Goal: Task Accomplishment & Management: Complete application form

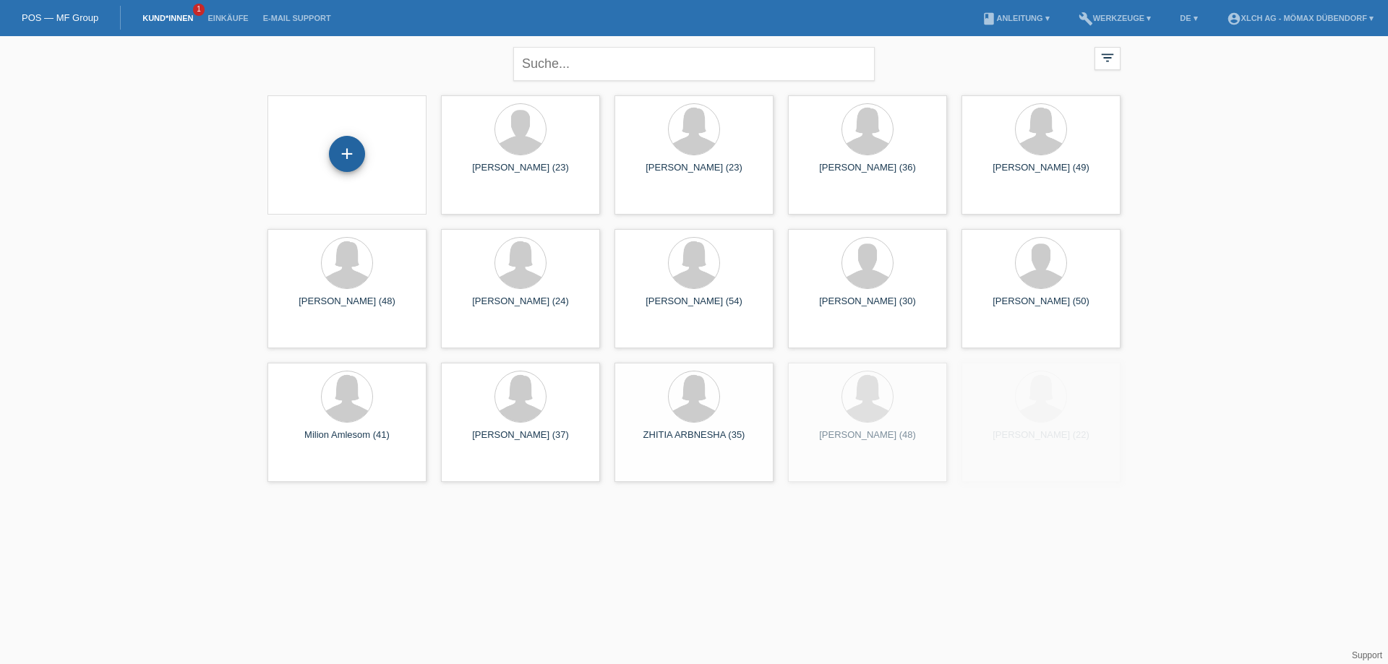
click at [355, 158] on div "+" at bounding box center [347, 154] width 35 height 25
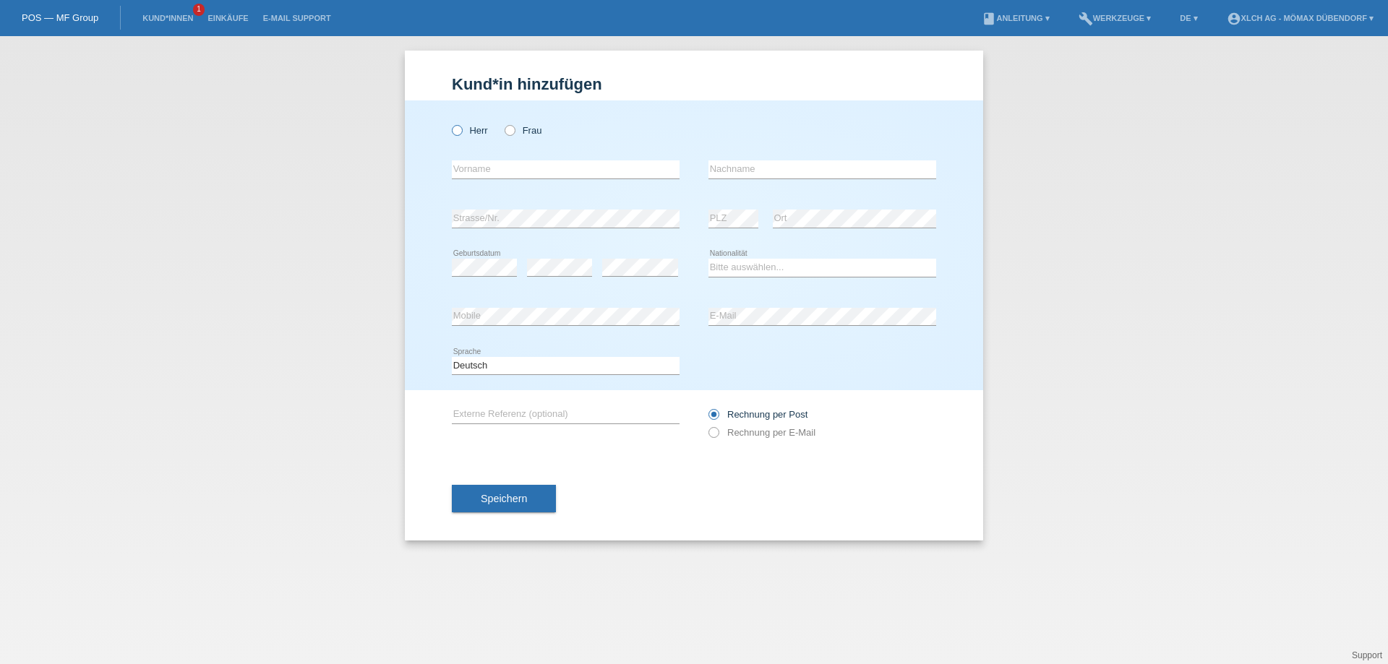
click at [450, 123] on icon at bounding box center [450, 123] width 0 height 0
click at [457, 130] on input "Herr" at bounding box center [456, 129] width 9 height 9
radio input "true"
click at [498, 173] on input "text" at bounding box center [566, 170] width 228 height 18
type input "Shkelzen"
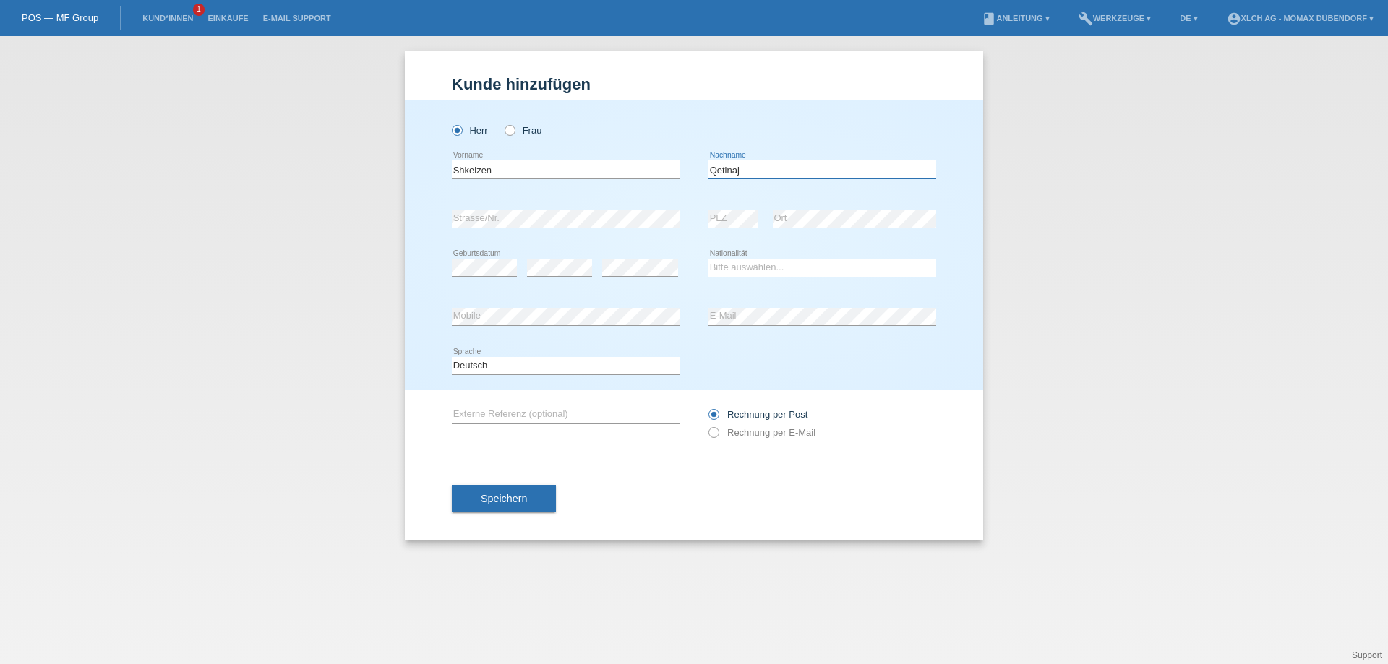
type input "Qetinaj"
click at [740, 256] on div "Bitte auswählen... Schweiz Deutschland Liechtenstein Österreich ------------ Af…" at bounding box center [823, 268] width 228 height 49
drag, startPoint x: 740, startPoint y: 268, endPoint x: 732, endPoint y: 265, distance: 7.5
click at [740, 268] on select "Bitte auswählen... Schweiz Deutschland Liechtenstein Österreich ------------ Af…" at bounding box center [823, 267] width 228 height 17
select select "XK"
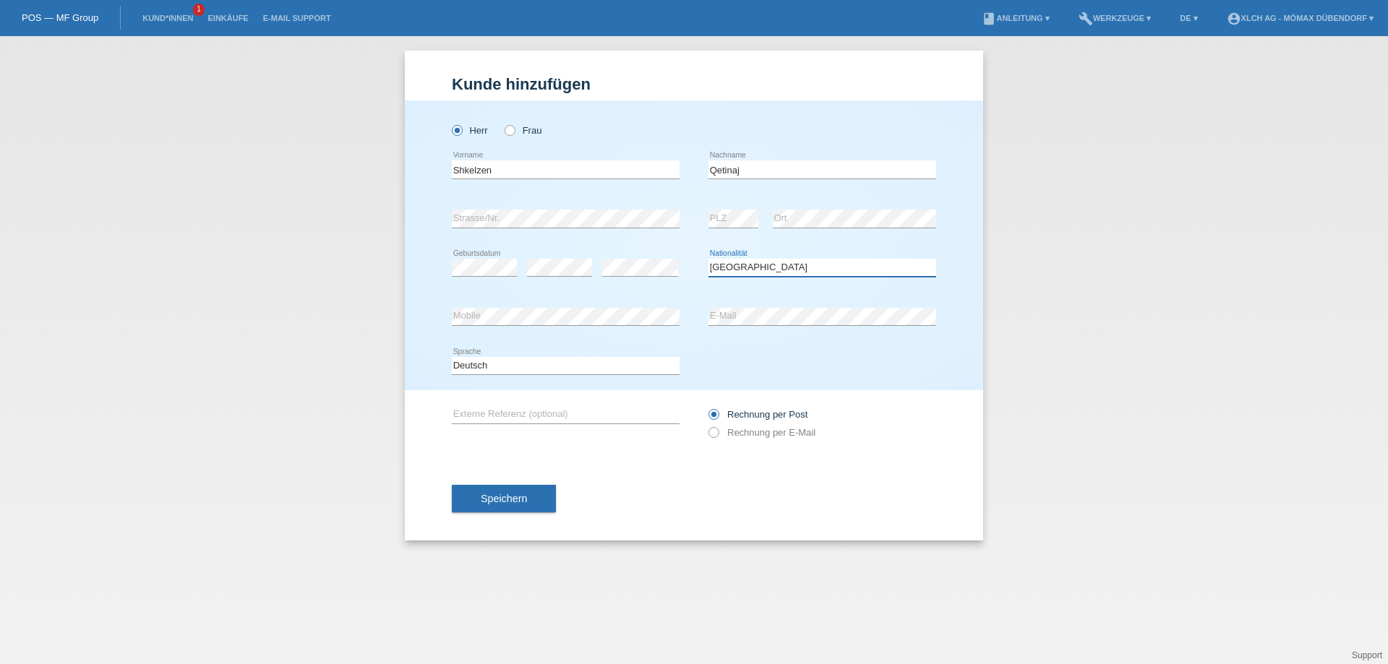
click at [709, 259] on select "Bitte auswählen... Schweiz Deutschland Liechtenstein Österreich ------------ Af…" at bounding box center [823, 267] width 228 height 17
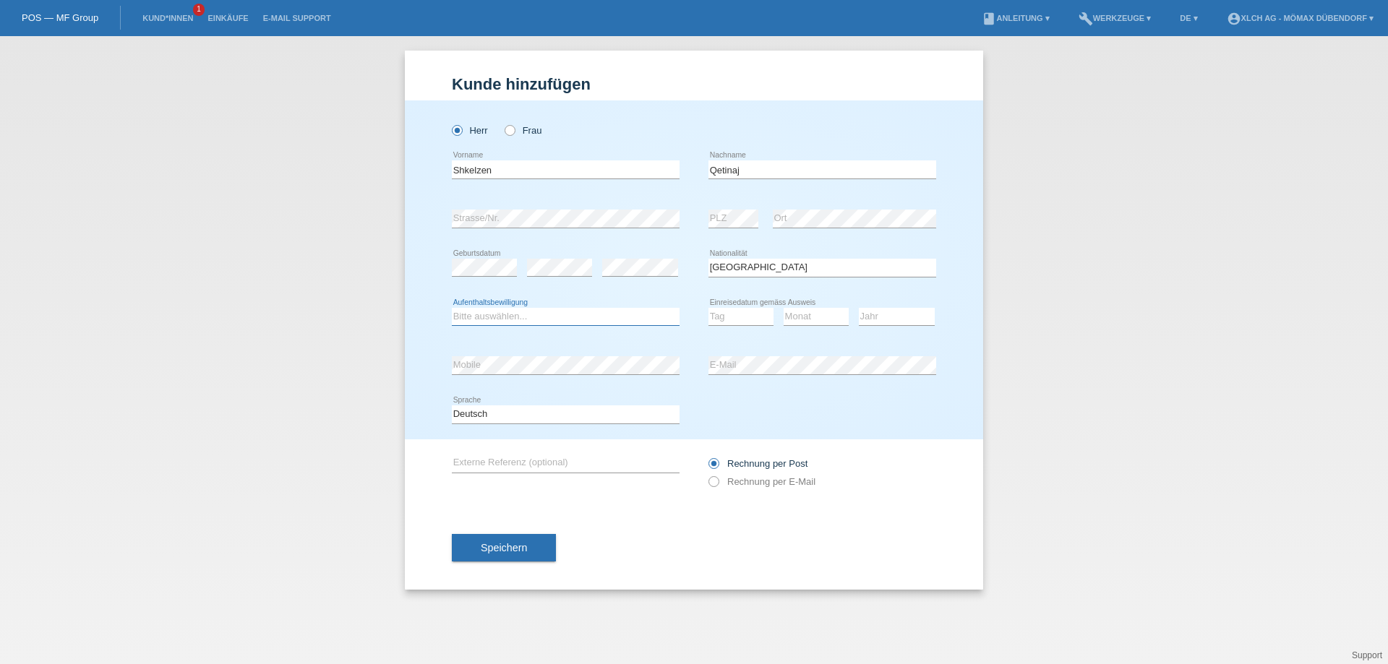
click at [553, 321] on select "Bitte auswählen... C B B - Flüchtlingsstatus Andere" at bounding box center [566, 316] width 228 height 17
select select "C"
click at [452, 308] on select "Bitte auswählen... C B B - Flüchtlingsstatus Andere" at bounding box center [566, 316] width 228 height 17
click at [729, 319] on select "Tag 01 02 03 04 05 06 07 08 09 10 11" at bounding box center [741, 316] width 65 height 17
select select "27"
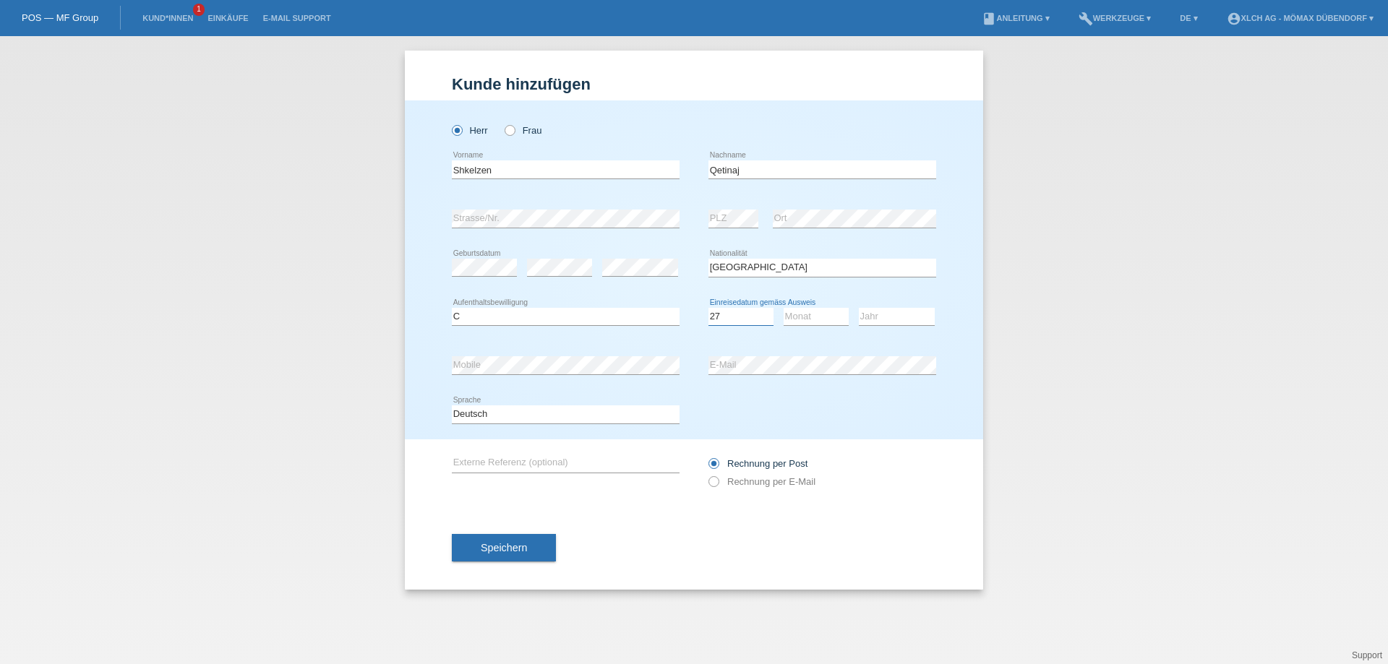
click at [709, 308] on select "Tag 01 02 03 04 05 06 07 08 09 10 11" at bounding box center [741, 316] width 65 height 17
select select "01"
drag, startPoint x: 897, startPoint y: 315, endPoint x: 889, endPoint y: 316, distance: 7.3
click at [897, 315] on select "Jahr 2025 2024 2023 2022 2021 2020 2019 2018 2017 2016 2015 2014 2013 2012 2011…" at bounding box center [897, 316] width 76 height 17
select select "2007"
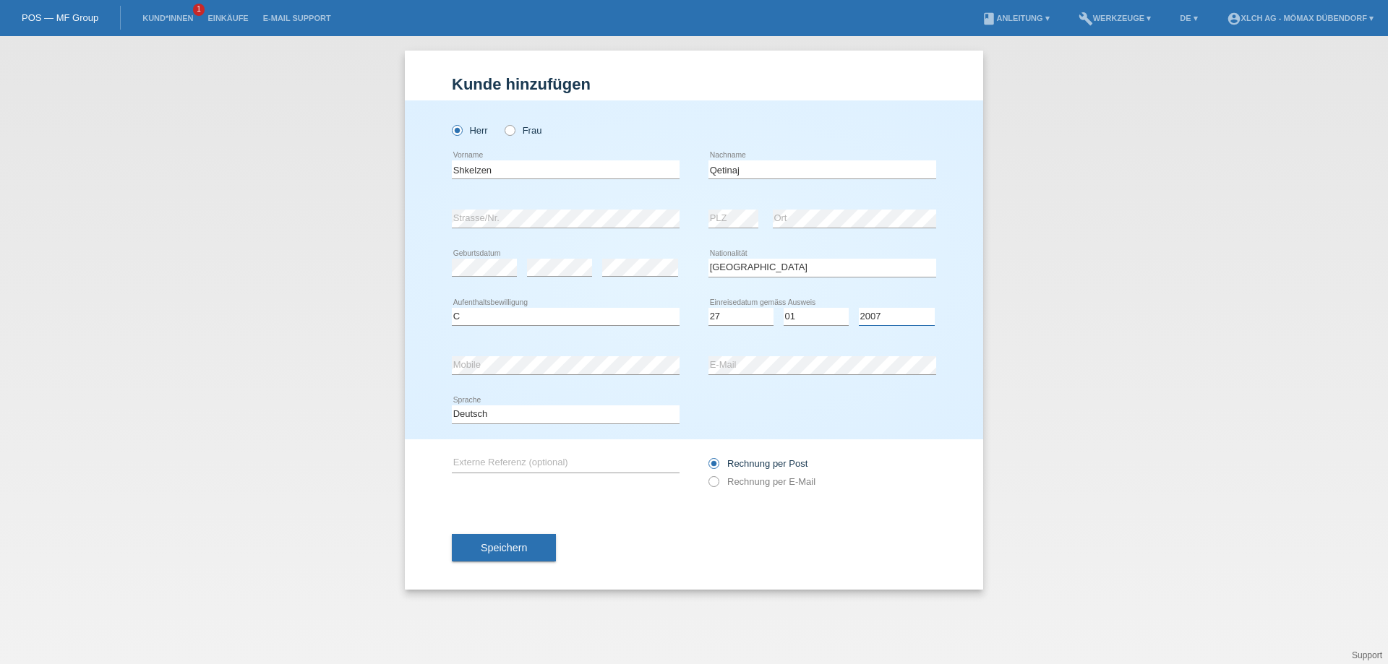
click at [859, 308] on select "Jahr 2025 2024 2023 2022 2021 2020 2019 2018 2017 2016 2015 2014 2013 2012 2011…" at bounding box center [897, 316] width 76 height 17
click at [514, 545] on span "Speichern" at bounding box center [504, 548] width 46 height 12
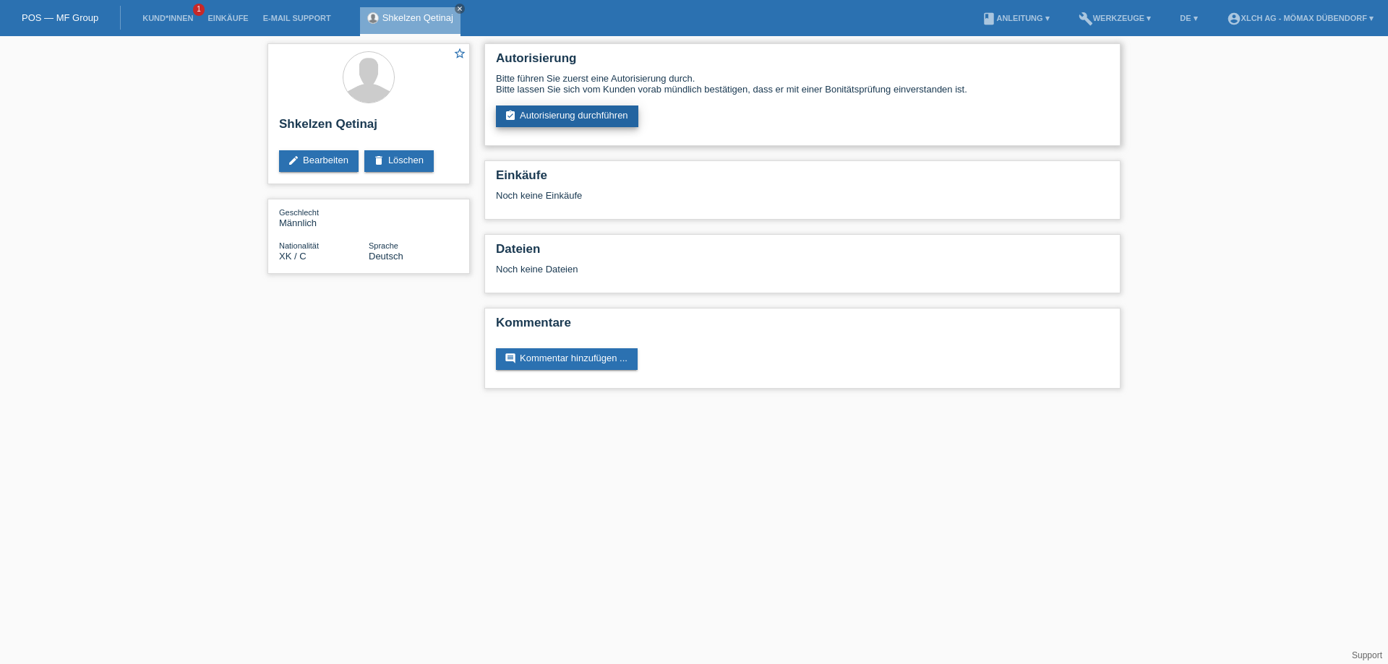
click at [549, 116] on link "assignment_turned_in Autorisierung durchführen" at bounding box center [567, 117] width 142 height 22
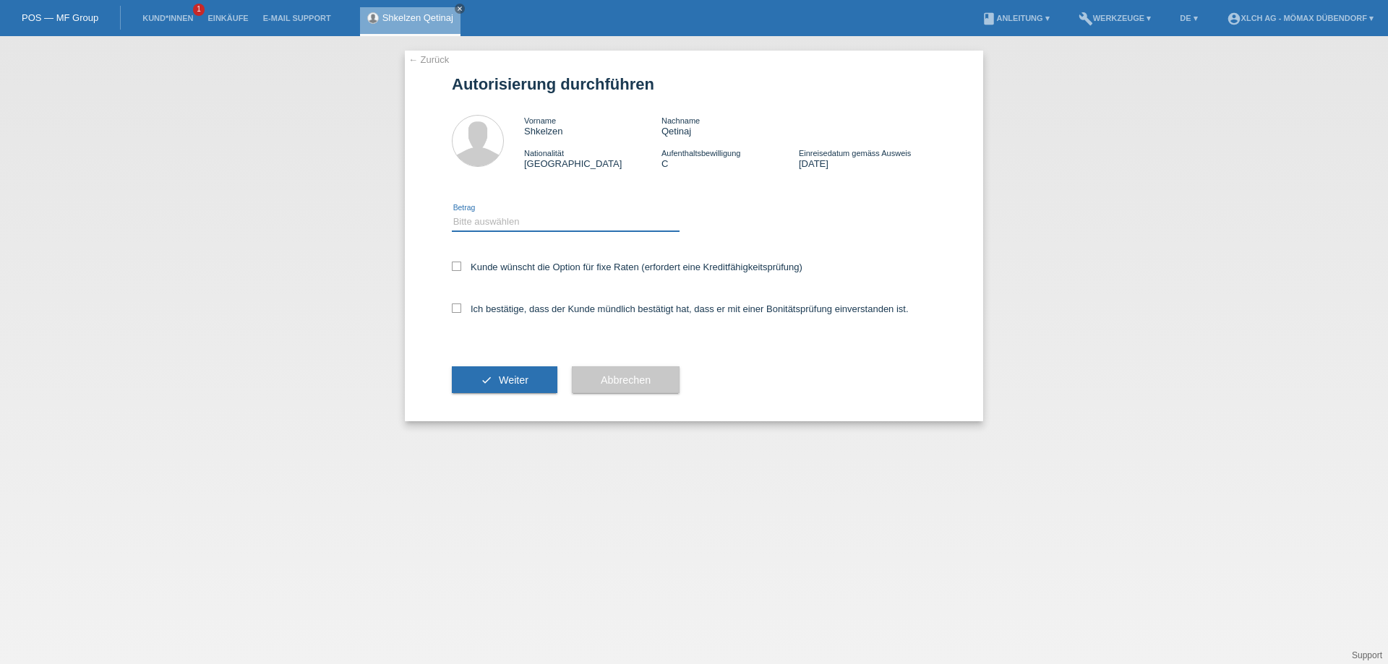
drag, startPoint x: 0, startPoint y: 0, endPoint x: 478, endPoint y: 226, distance: 528.5
click at [473, 221] on select "Bitte auswählen CHF 1.00 - CHF 499.00 CHF 500.00 - CHF 1'999.00 CHF 2'000.00 - …" at bounding box center [566, 221] width 228 height 17
select select "2"
click at [452, 213] on select "Bitte auswählen CHF 1.00 - CHF 499.00 CHF 500.00 - CHF 1'999.00 CHF 2'000.00 - …" at bounding box center [566, 221] width 228 height 17
click at [457, 252] on div "Kunde wünscht die Option für fixe Raten (erfordert eine Kreditfähigkeitsprüfung)" at bounding box center [694, 268] width 484 height 42
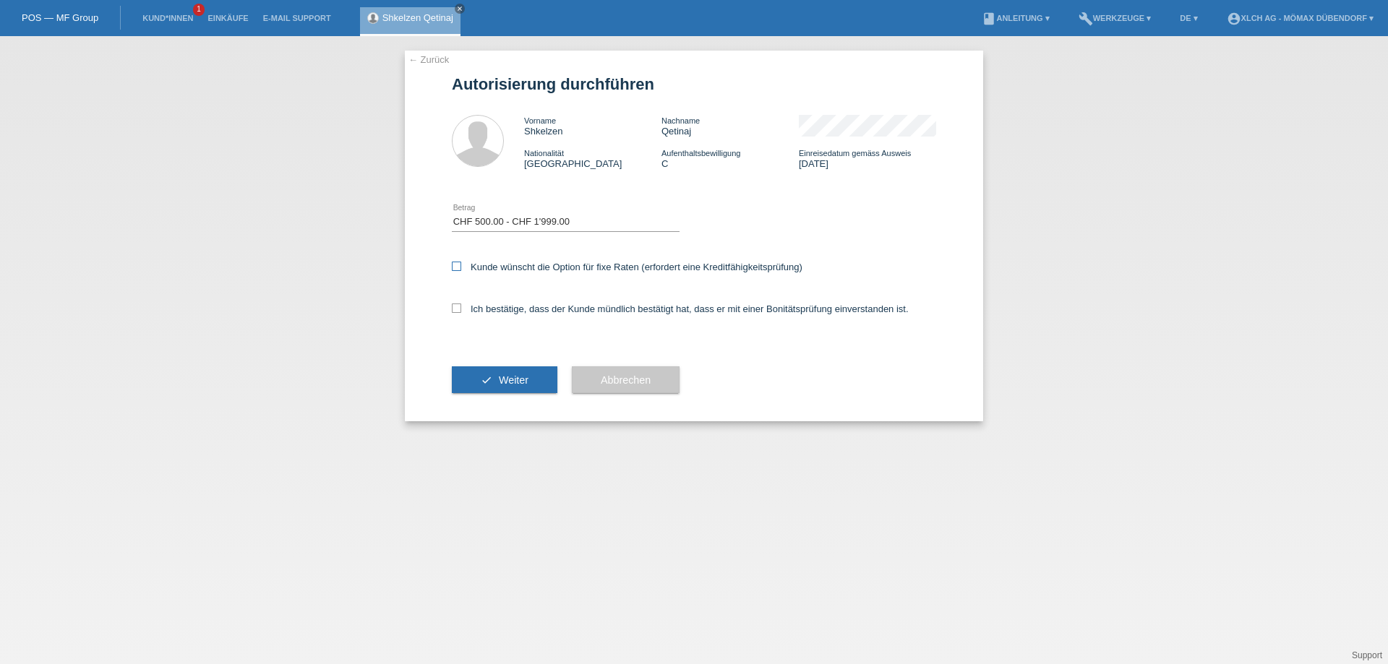
click at [458, 262] on icon at bounding box center [456, 266] width 9 height 9
click at [458, 262] on input "Kunde wünscht die Option für fixe Raten (erfordert eine Kreditfähigkeitsprüfung)" at bounding box center [456, 266] width 9 height 9
checkbox input "true"
click at [456, 315] on div "Ich bestätige, dass der Kunde mündlich bestätigt hat, dass er mit einer Bonität…" at bounding box center [694, 313] width 484 height 49
click at [456, 310] on icon at bounding box center [456, 308] width 9 height 9
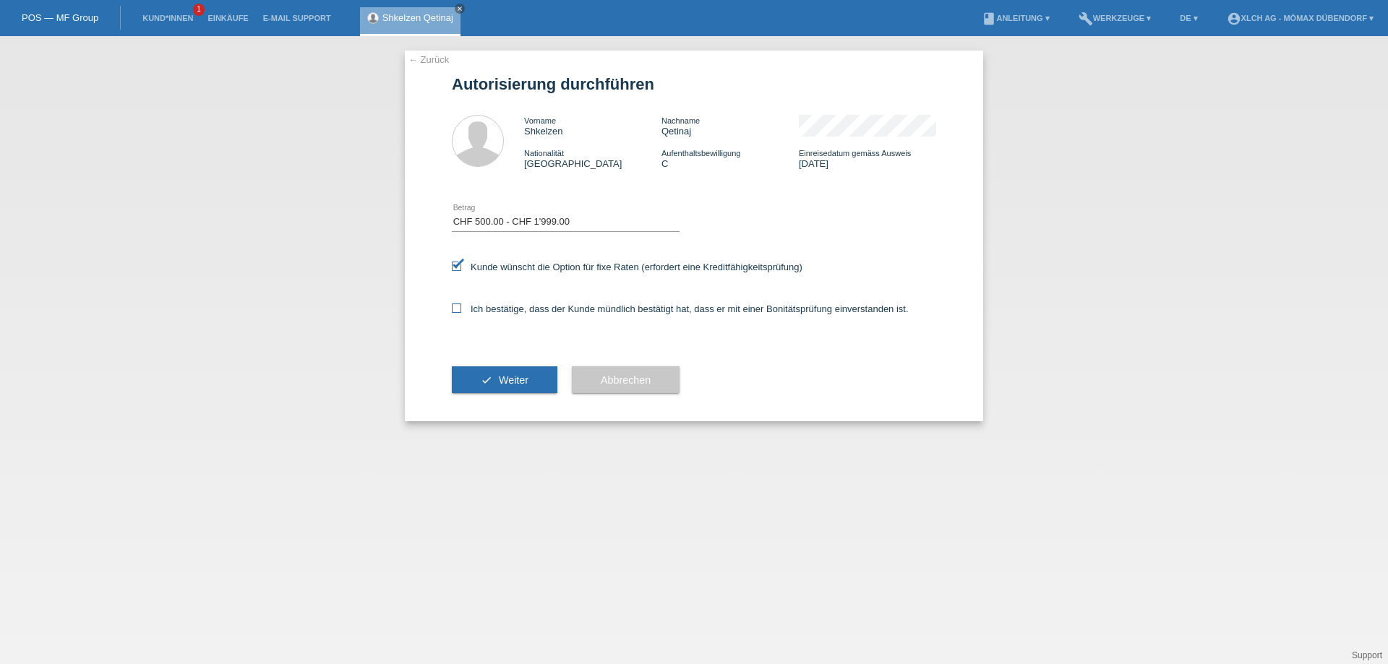
click at [456, 310] on input "Ich bestätige, dass der Kunde mündlich bestätigt hat, dass er mit einer Bonität…" at bounding box center [456, 308] width 9 height 9
checkbox input "true"
click at [493, 381] on button "check Weiter" at bounding box center [505, 380] width 106 height 27
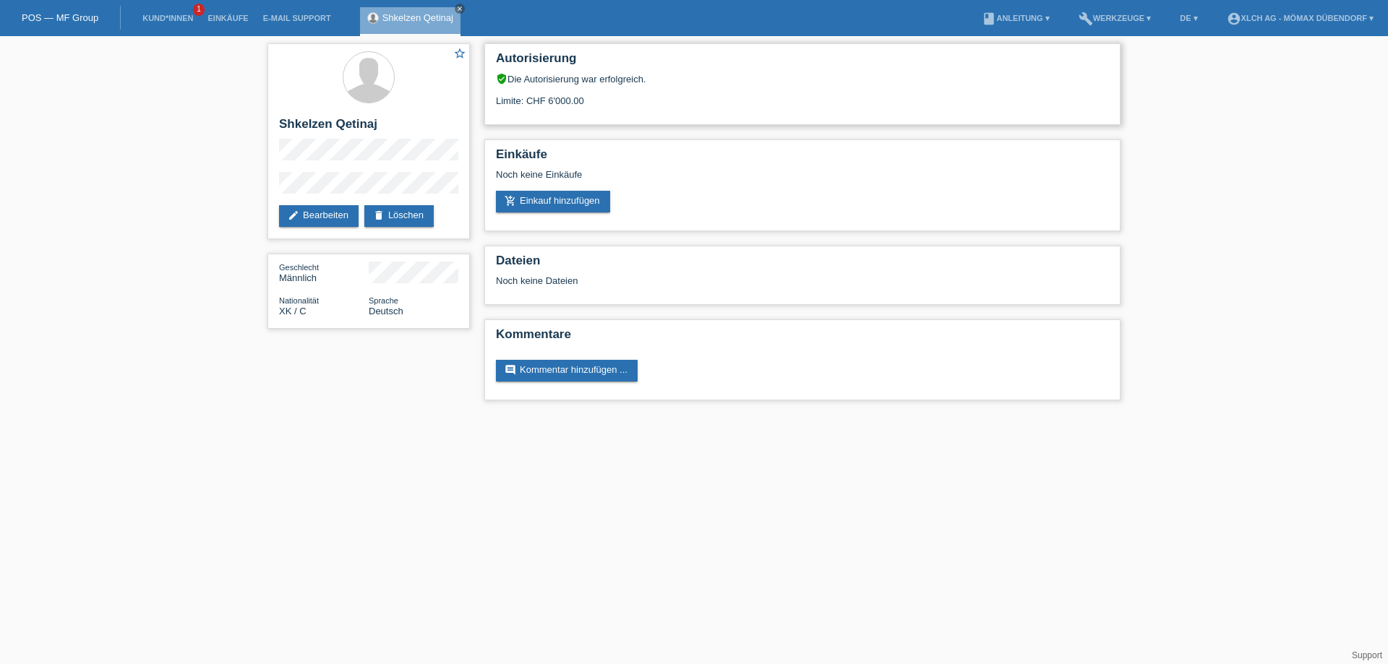
drag, startPoint x: 523, startPoint y: 100, endPoint x: 731, endPoint y: 100, distance: 207.5
click at [731, 100] on div "Limite: CHF 6'000.00" at bounding box center [802, 96] width 613 height 22
click at [552, 200] on link "add_shopping_cart Einkauf hinzufügen" at bounding box center [553, 202] width 114 height 22
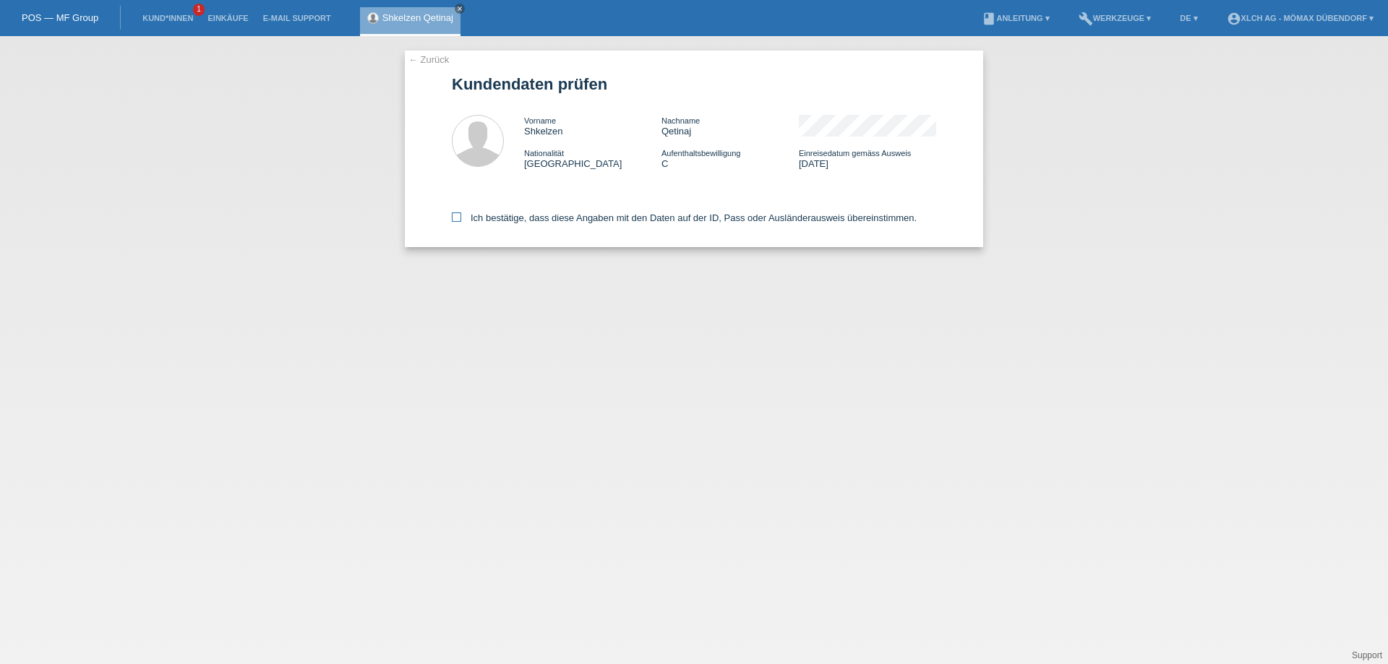
click at [460, 222] on icon at bounding box center [456, 217] width 9 height 9
click at [460, 222] on input "Ich bestätige, dass diese Angaben mit den Daten auf der ID, Pass oder Ausländer…" at bounding box center [456, 217] width 9 height 9
checkbox input "true"
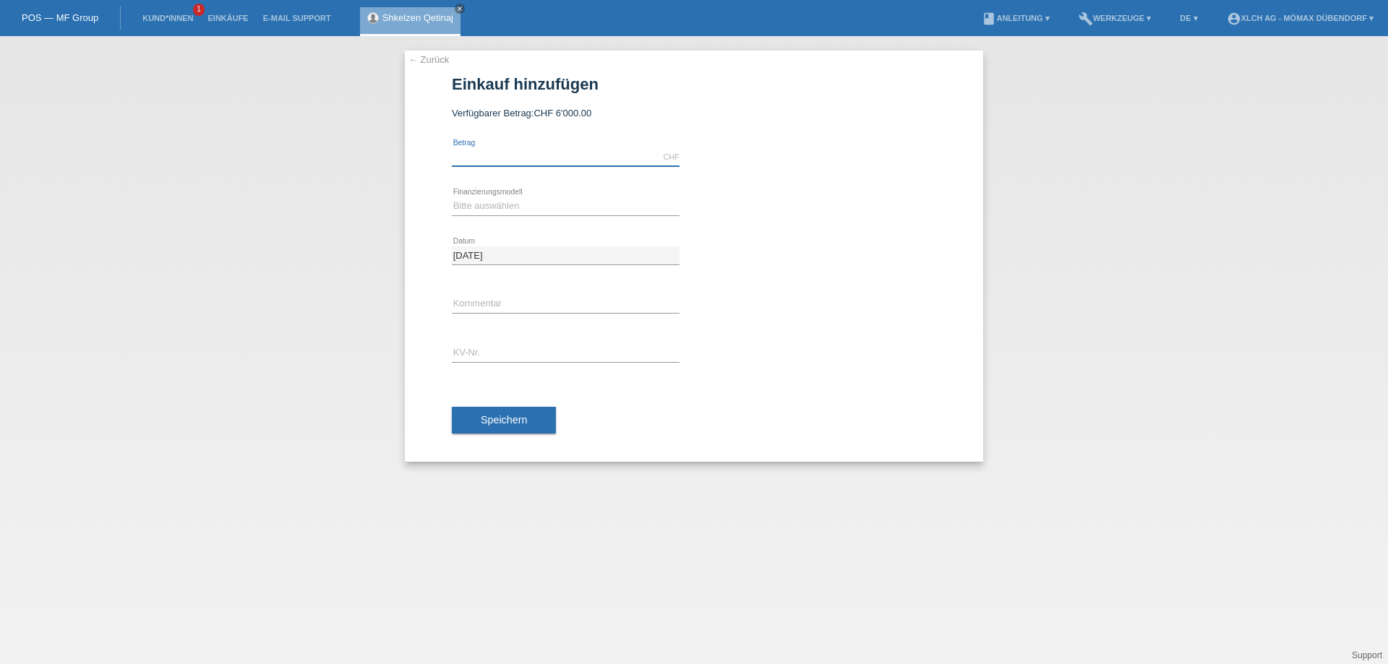
click at [518, 161] on input "text" at bounding box center [566, 157] width 228 height 18
type input "14141.00"
click at [497, 218] on div "Bitte auswählen Kauf auf Rechnung mit Teilzahlungsoption Fixe Raten - Zinsübern…" at bounding box center [566, 206] width 228 height 49
click at [503, 206] on select "Bitte auswählen Kauf auf Rechnung mit Teilzahlungsoption Fixe Raten - Zinsübern…" at bounding box center [566, 205] width 228 height 17
select select "113"
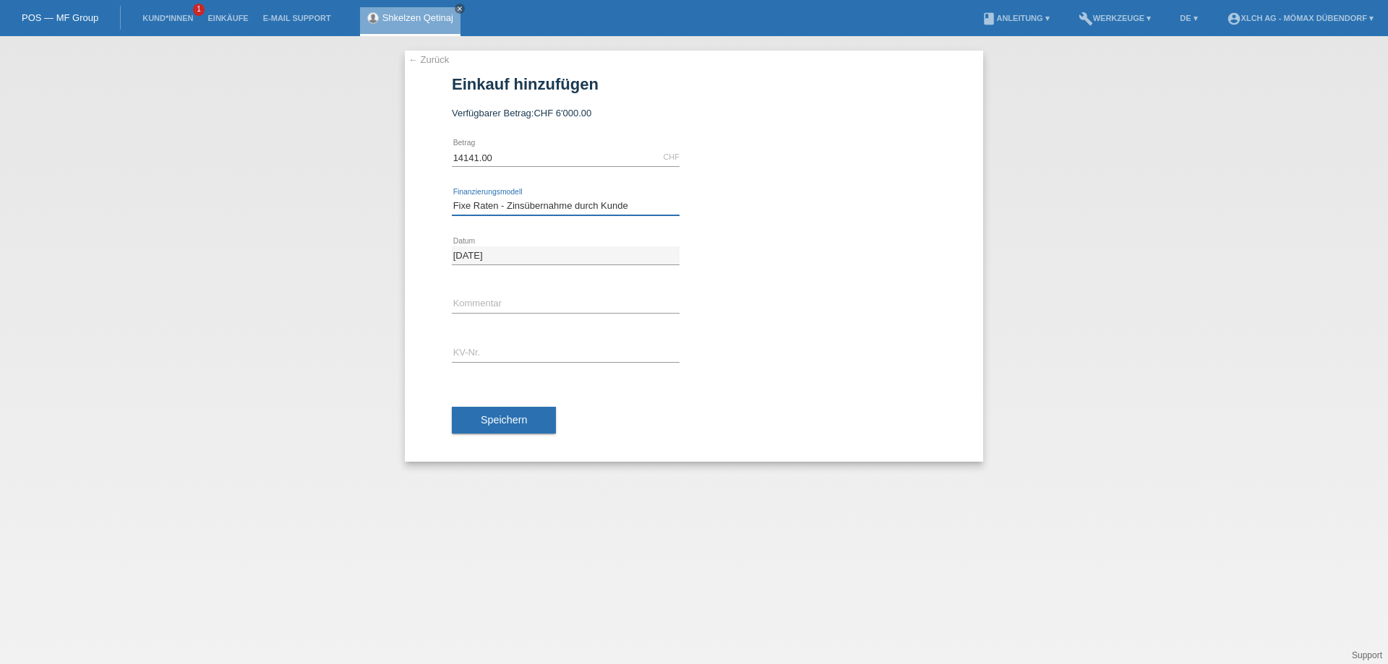
click at [452, 197] on select "Bitte auswählen Kauf auf Rechnung mit Teilzahlungsoption Fixe Raten - Zinsübern…" at bounding box center [566, 205] width 228 height 17
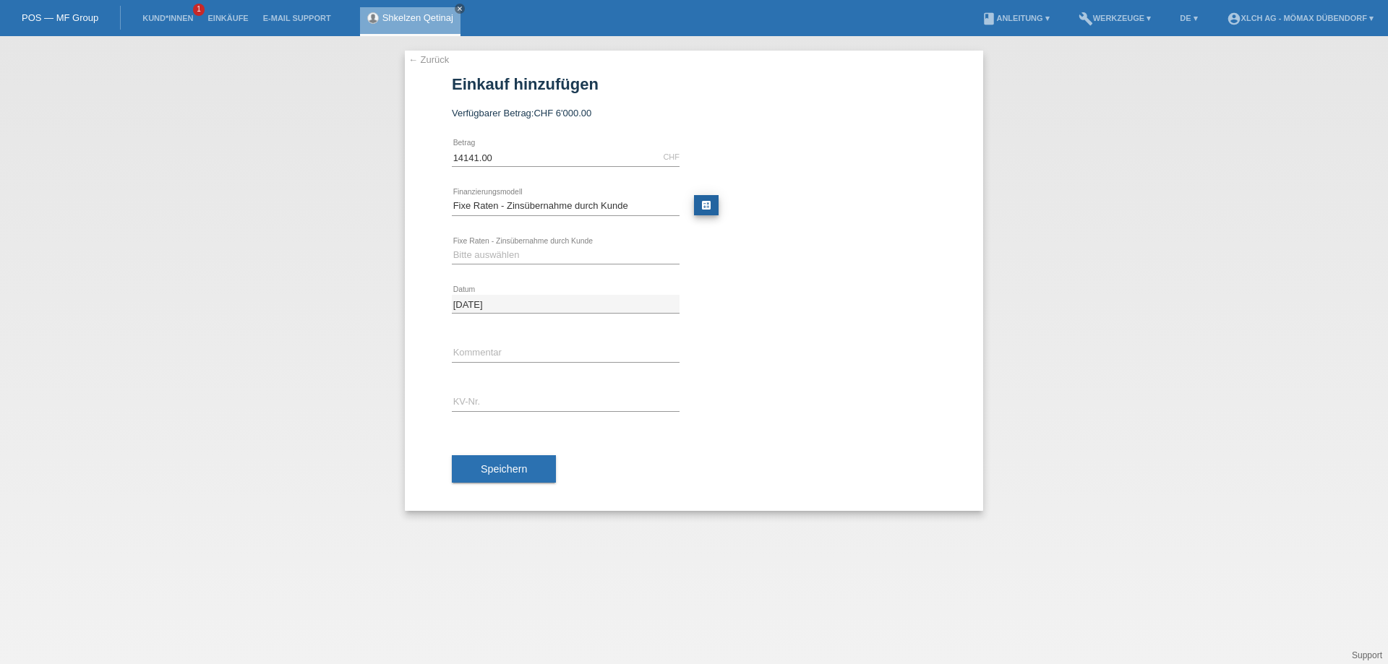
click at [711, 205] on link "calculate" at bounding box center [706, 205] width 25 height 20
type input "14141.00"
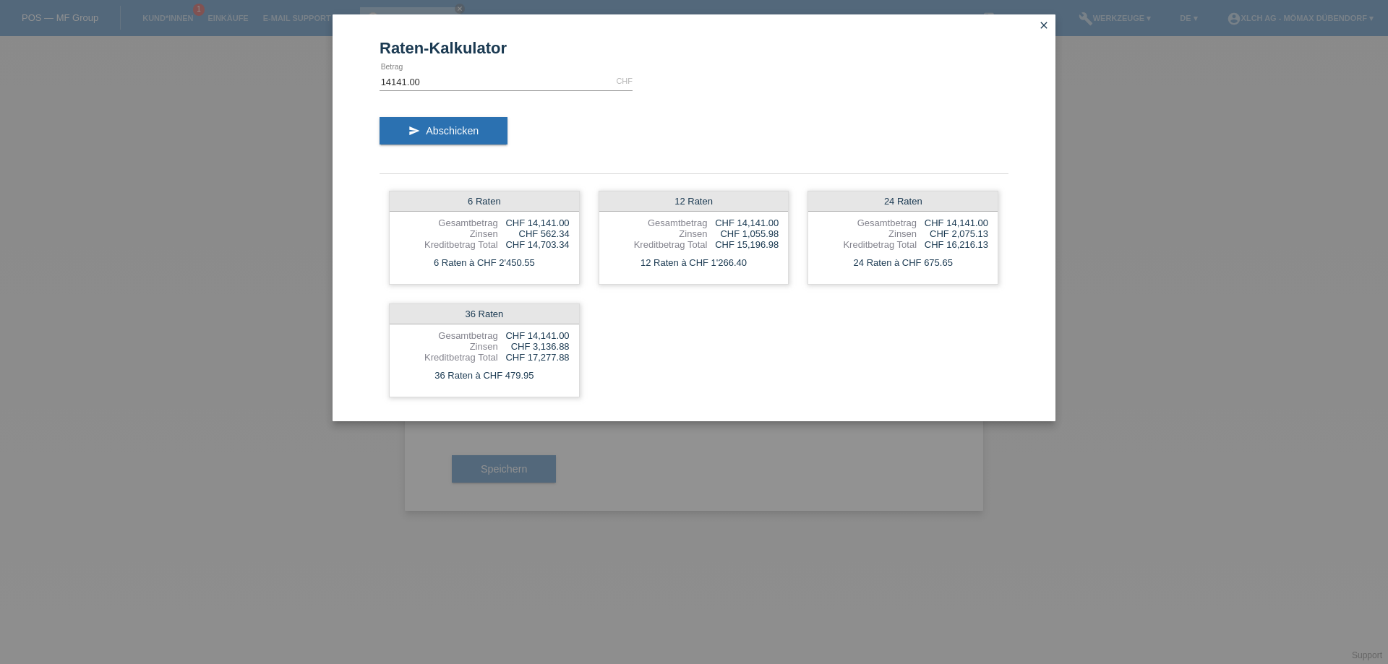
click at [1051, 26] on link "close" at bounding box center [1044, 26] width 19 height 17
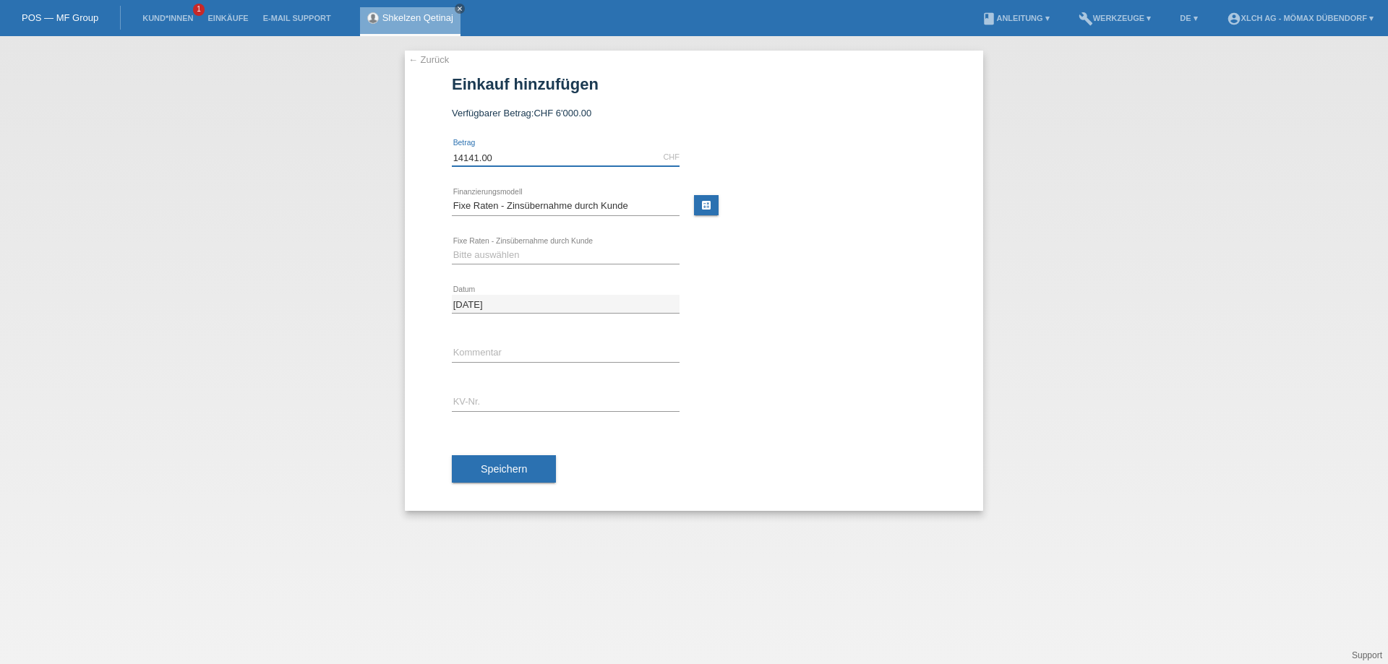
click at [516, 165] on input "14141.00" at bounding box center [566, 157] width 228 height 18
click at [475, 155] on input "14141.00" at bounding box center [566, 157] width 228 height 18
click at [479, 158] on input "14141.00" at bounding box center [566, 157] width 228 height 18
click at [470, 158] on input "14141.00" at bounding box center [566, 157] width 228 height 18
type input "1441.00"
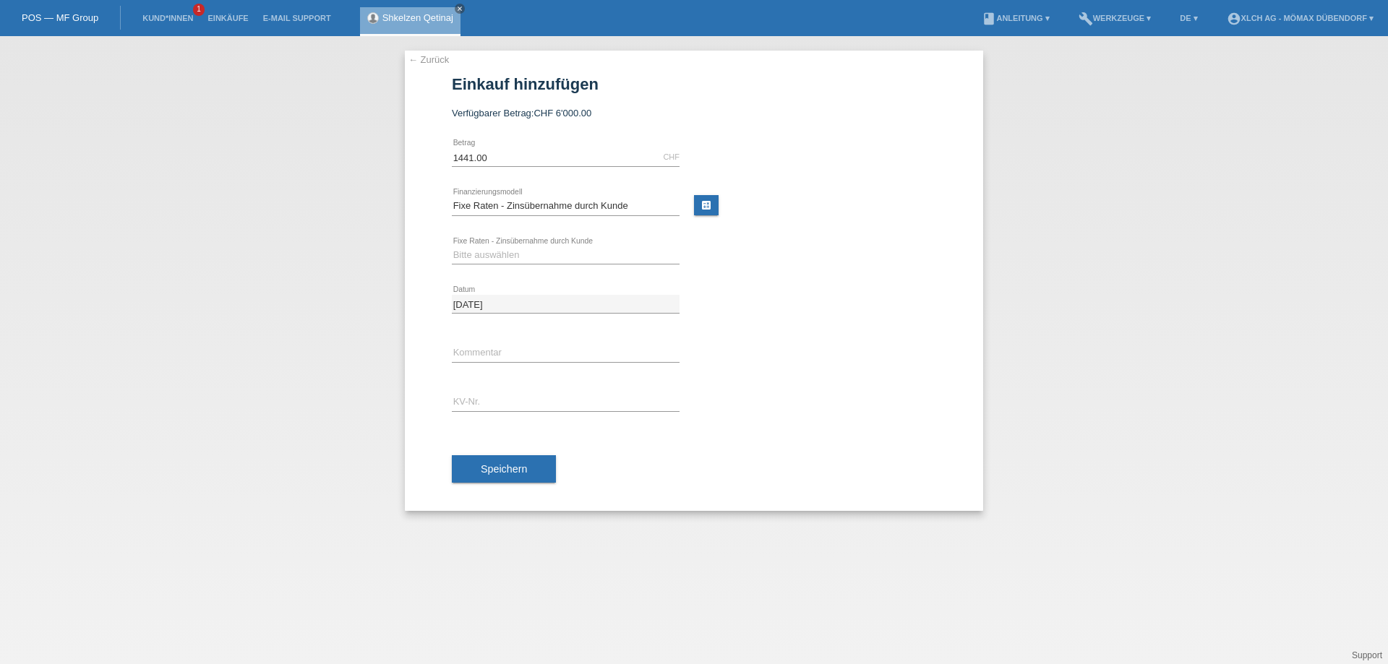
click at [781, 177] on div "1441.00 CHF error Betrag" at bounding box center [694, 157] width 484 height 49
click at [712, 207] on link "calculate" at bounding box center [706, 205] width 25 height 20
type input "1441.00"
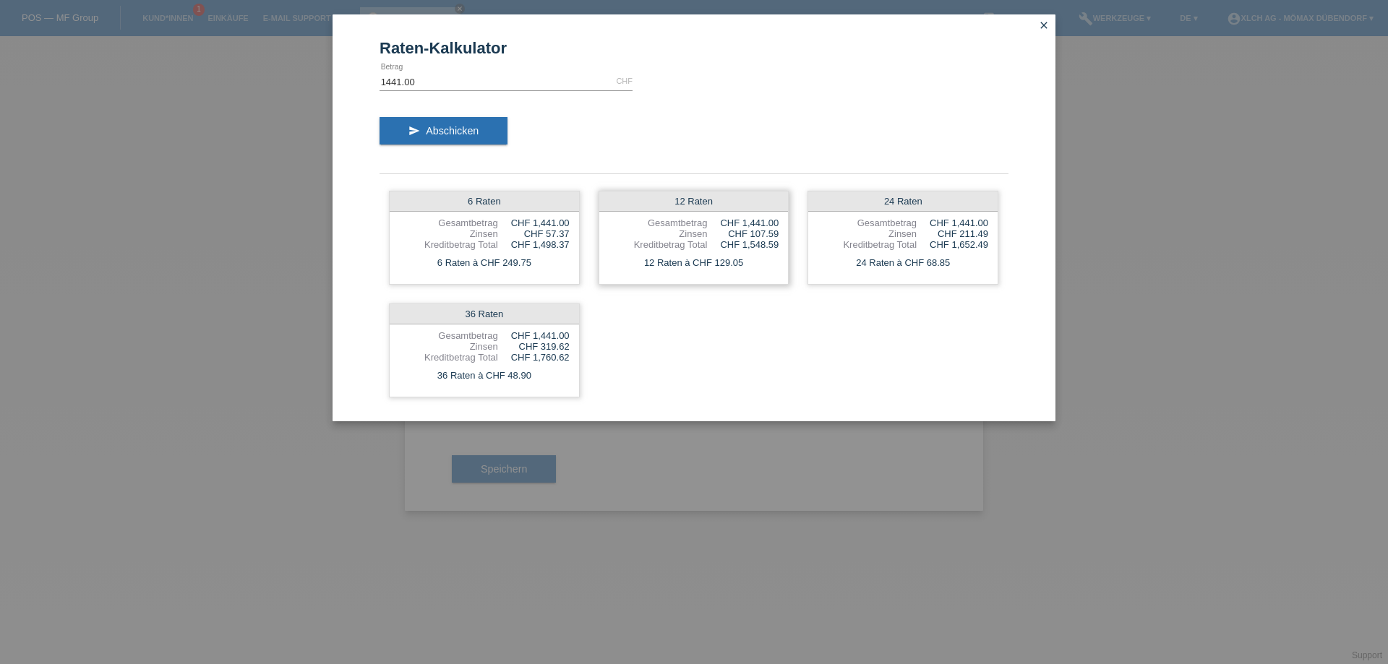
drag, startPoint x: 644, startPoint y: 262, endPoint x: 751, endPoint y: 260, distance: 107.8
click at [751, 260] on div "12 Raten à CHF 129.05" at bounding box center [693, 263] width 189 height 19
drag, startPoint x: 466, startPoint y: 238, endPoint x: 513, endPoint y: 238, distance: 47.0
click at [513, 238] on div "Zinsen CHF 57.37" at bounding box center [484, 233] width 171 height 11
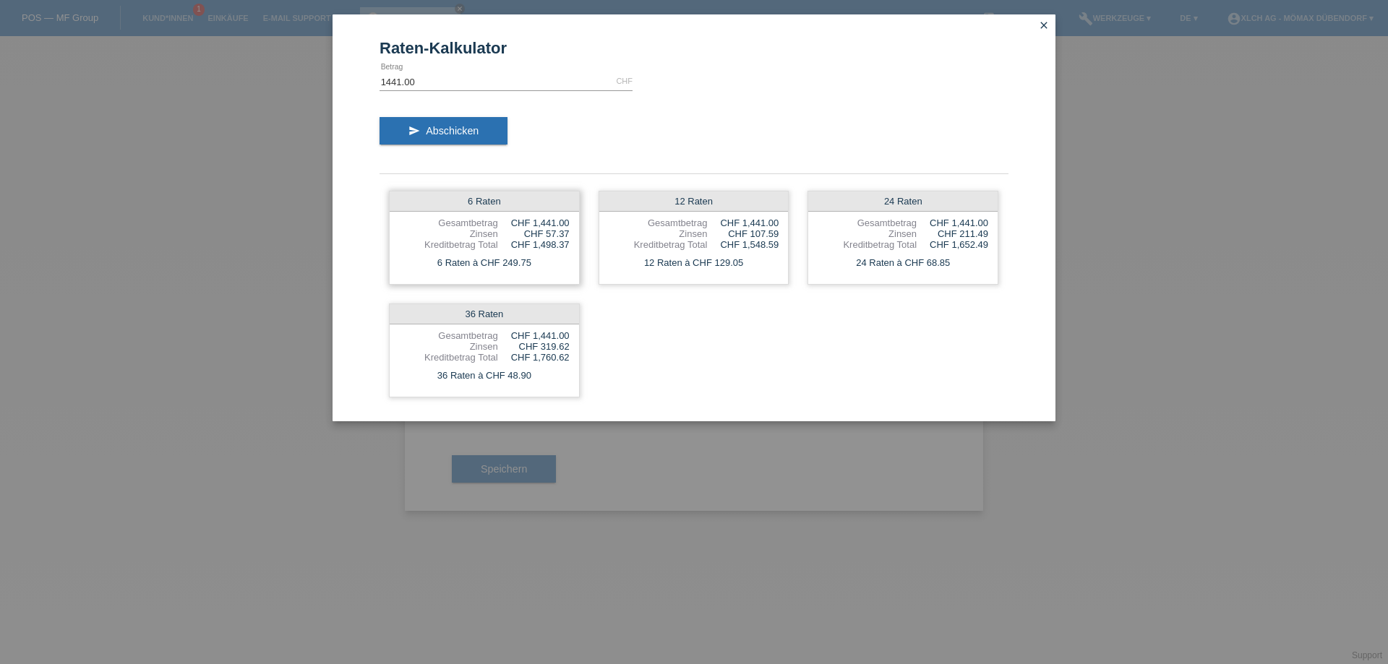
click at [507, 239] on div "CHF 1,498.37" at bounding box center [534, 244] width 72 height 11
drag, startPoint x: 422, startPoint y: 244, endPoint x: 572, endPoint y: 246, distance: 150.4
click at [572, 246] on div "6 Raten Gesamtbetrag CHF 1,441.00 Zinsen CHF 57.37 Kreditbetrag Total CHF 1,498…" at bounding box center [484, 238] width 191 height 94
click at [545, 254] on div "6 Raten à CHF 249.75" at bounding box center [484, 263] width 189 height 19
drag, startPoint x: 532, startPoint y: 234, endPoint x: 573, endPoint y: 236, distance: 41.3
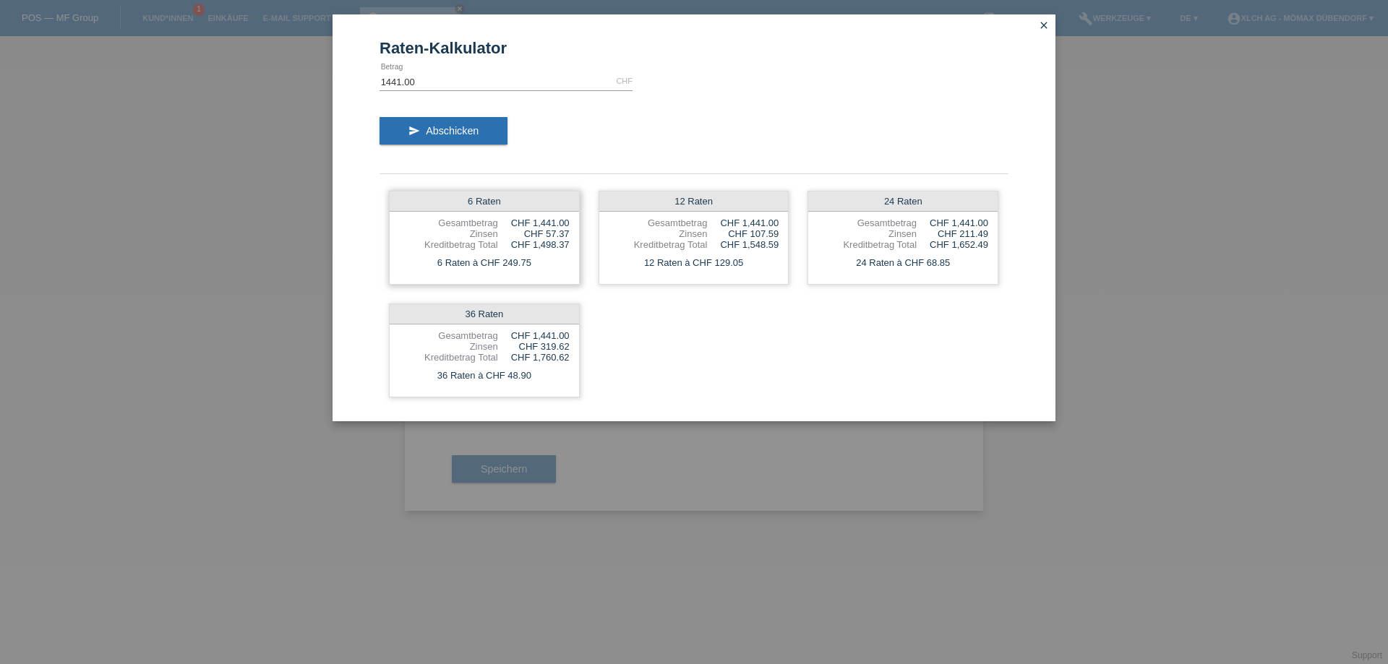
click at [573, 236] on div "6 Raten Gesamtbetrag CHF 1,441.00 Zinsen CHF 57.37 Kreditbetrag Total CHF 1,498…" at bounding box center [484, 238] width 191 height 94
click at [1044, 25] on icon "close" at bounding box center [1044, 26] width 12 height 12
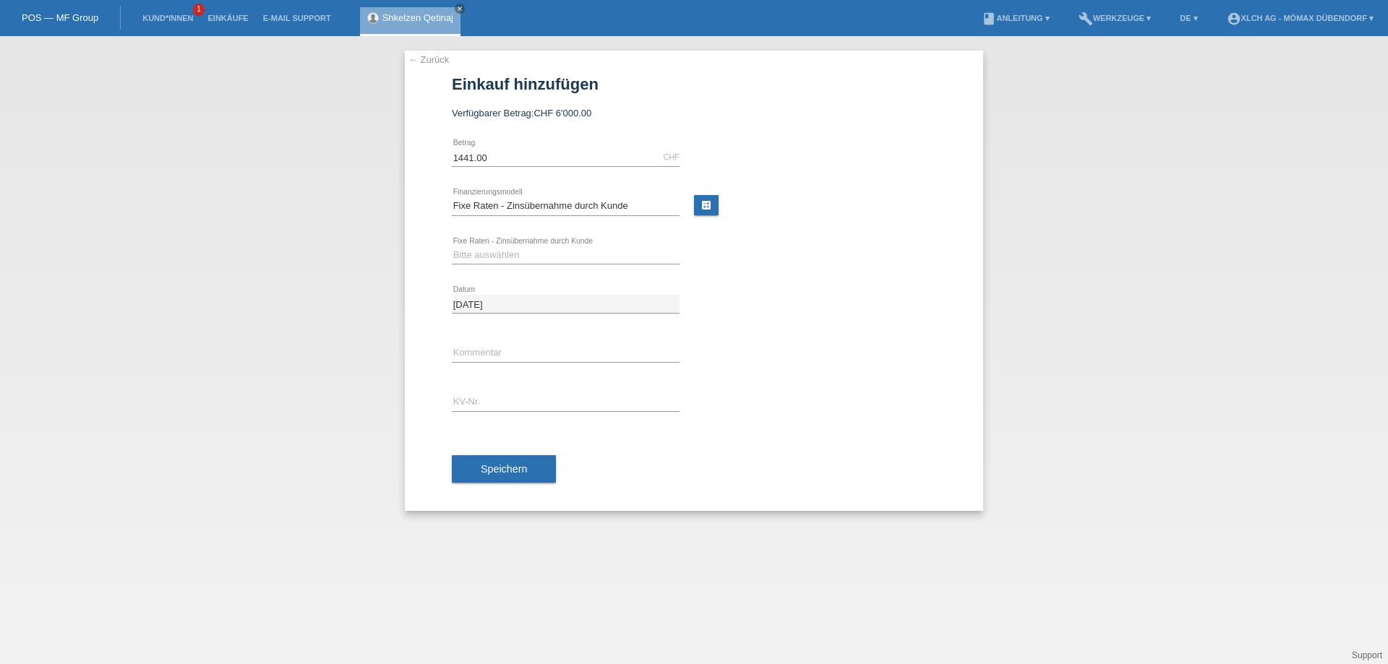
click at [432, 59] on link "← Zurück" at bounding box center [429, 59] width 40 height 11
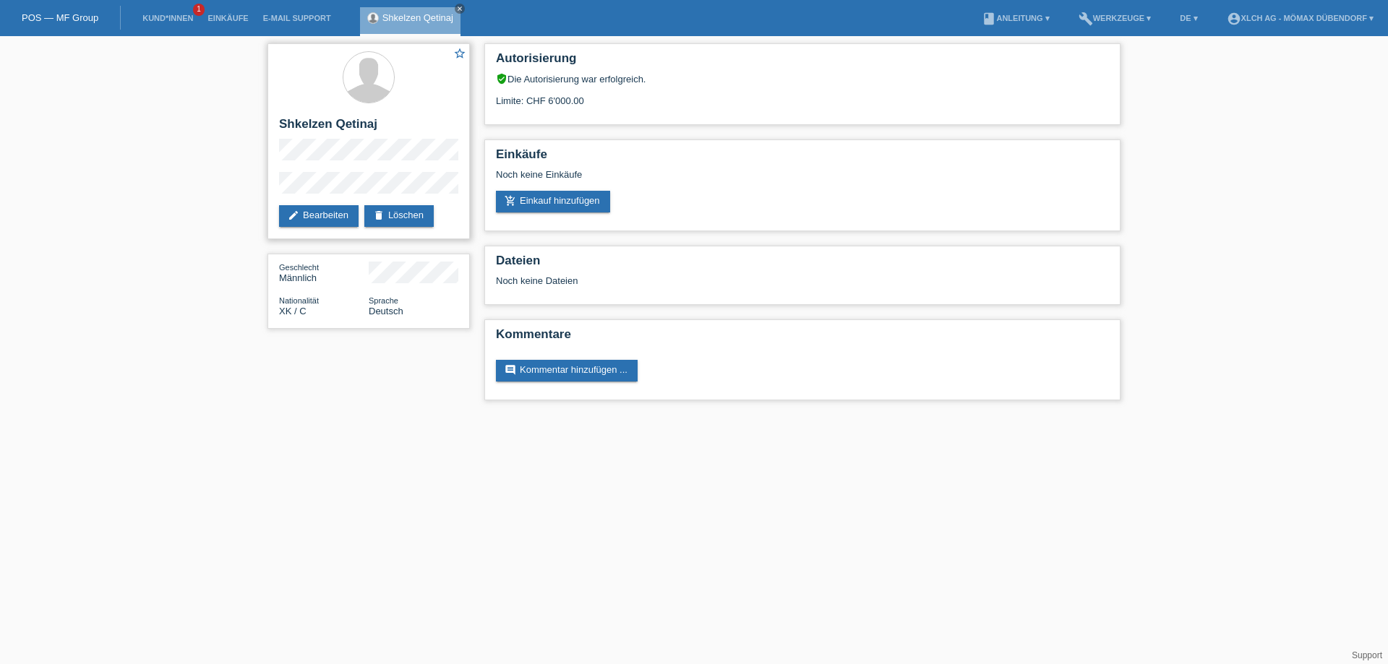
click at [293, 121] on h2 "Shkelzen Qetinaj" at bounding box center [368, 128] width 179 height 22
drag, startPoint x: 281, startPoint y: 118, endPoint x: 439, endPoint y: 125, distance: 157.8
click at [439, 125] on h2 "Shkelzen Qetinaj" at bounding box center [368, 128] width 179 height 22
copy h2 "Shkelzen Qetinaj"
click at [281, 142] on div "star_border Shkelzen Qetinaj edit Bearbeiten delete Löschen" at bounding box center [369, 141] width 202 height 196
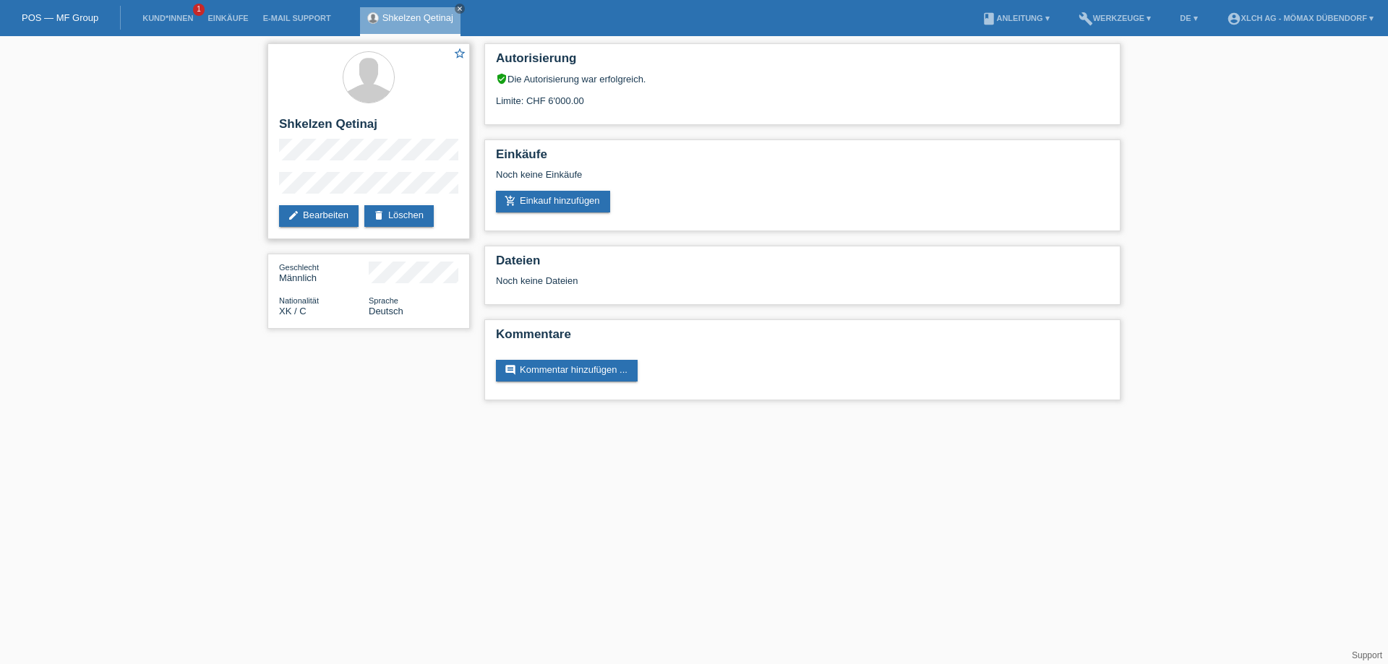
click at [369, 163] on div "star_border Shkelzen Qetinaj edit Bearbeiten delete Löschen" at bounding box center [369, 141] width 202 height 196
click at [419, 192] on div "star_border Shkelzen Qetinaj edit Bearbeiten delete Löschen" at bounding box center [369, 141] width 202 height 196
click at [579, 203] on link "add_shopping_cart Einkauf hinzufügen" at bounding box center [553, 202] width 114 height 22
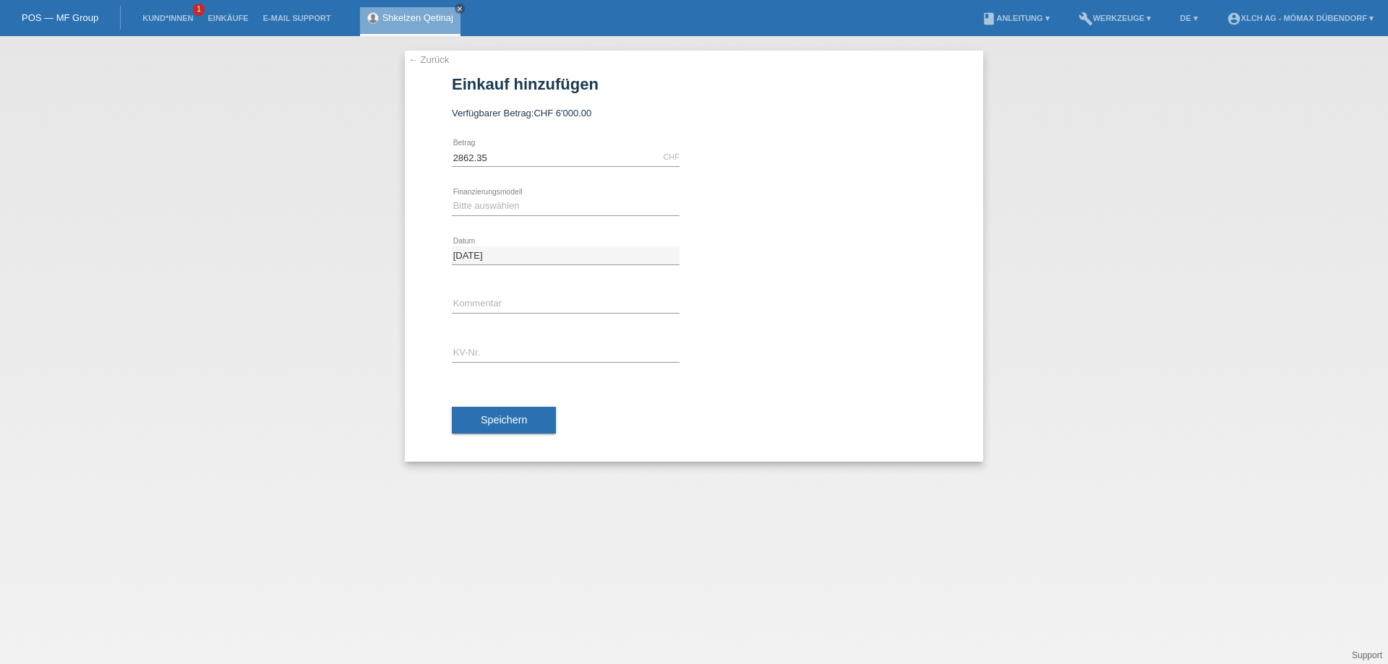
type input "2862.35"
click at [568, 215] on icon at bounding box center [566, 215] width 228 height 1
drag, startPoint x: 506, startPoint y: 198, endPoint x: 510, endPoint y: 215, distance: 17.0
click at [506, 198] on select "Bitte auswählen Kauf auf Rechnung mit Teilzahlungsoption Fixe Raten - Zinsübern…" at bounding box center [566, 205] width 228 height 17
select select "113"
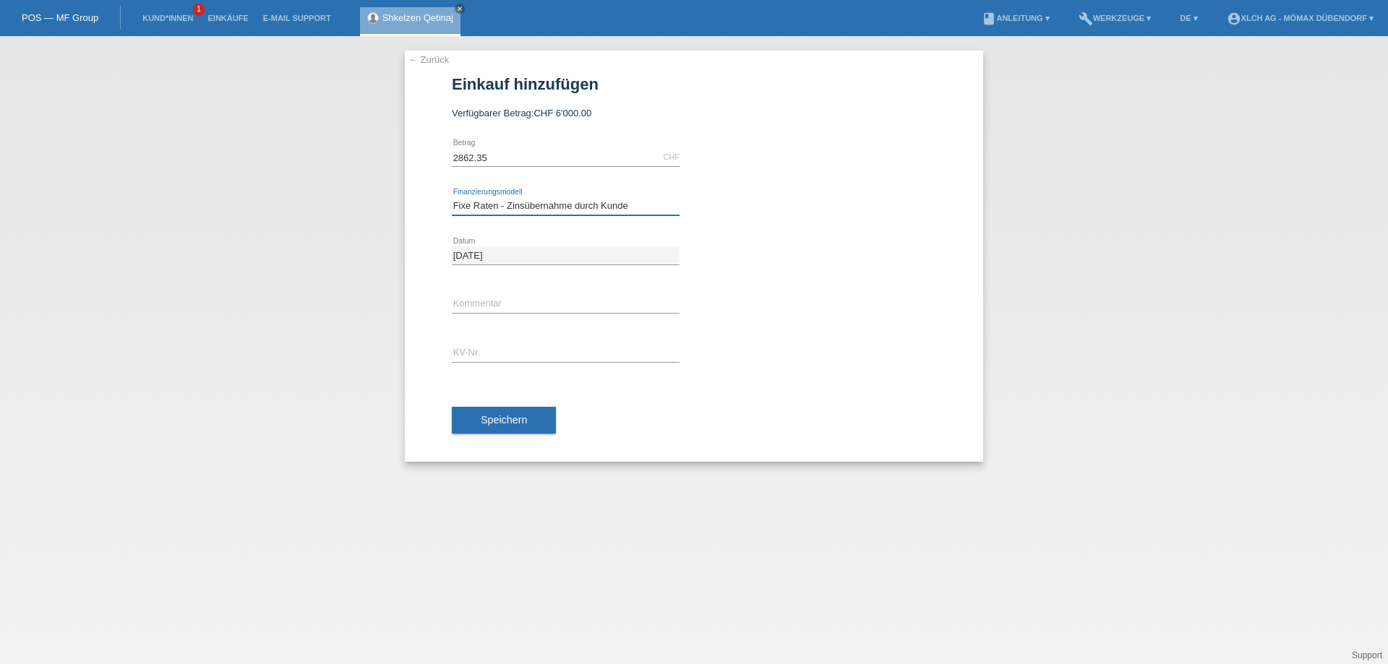
click at [452, 197] on select "Bitte auswählen Kauf auf Rechnung mit Teilzahlungsoption Fixe Raten - Zinsübern…" at bounding box center [566, 205] width 228 height 17
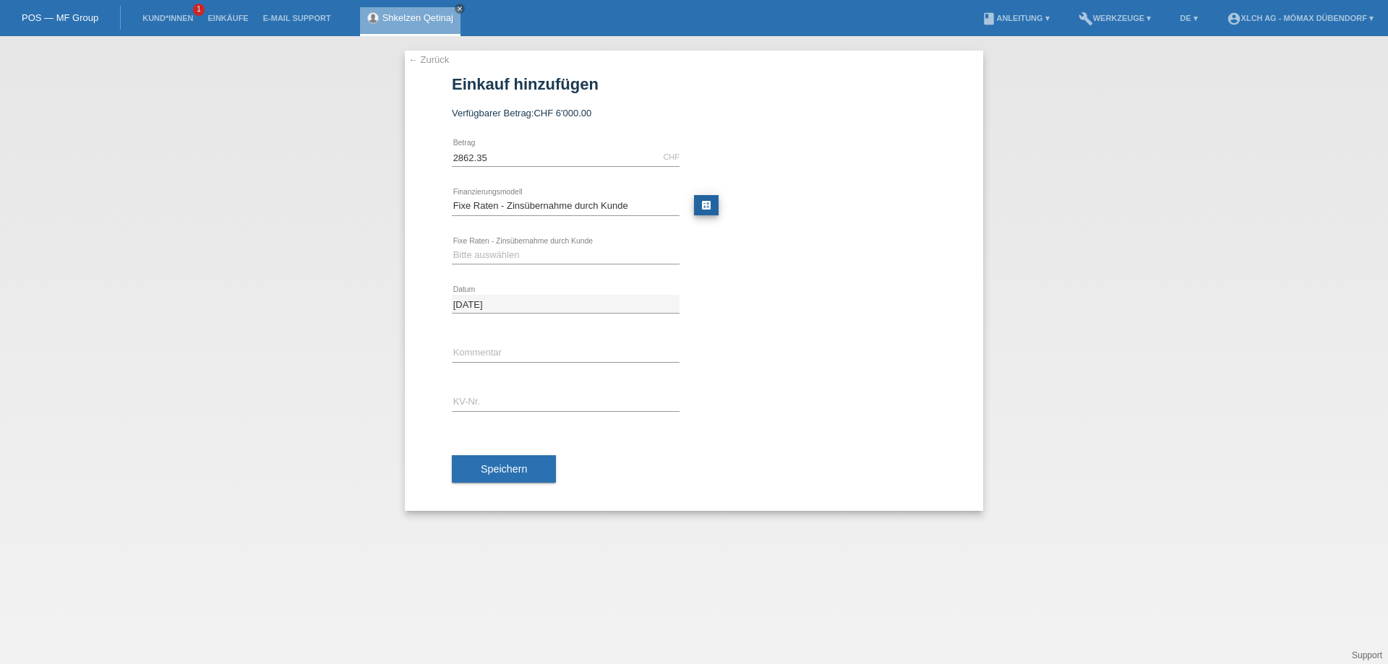
click at [709, 202] on link "calculate" at bounding box center [706, 205] width 25 height 20
type input "2862.35"
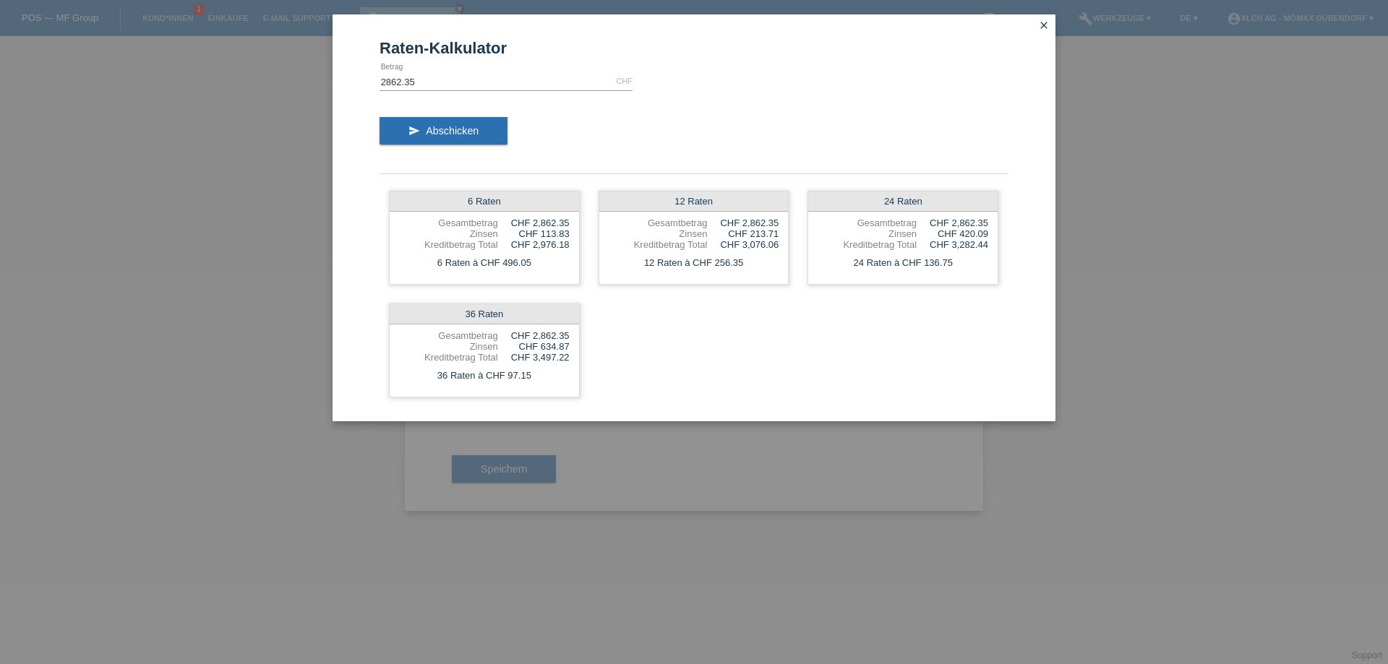
click at [1046, 25] on icon "close" at bounding box center [1044, 26] width 12 height 12
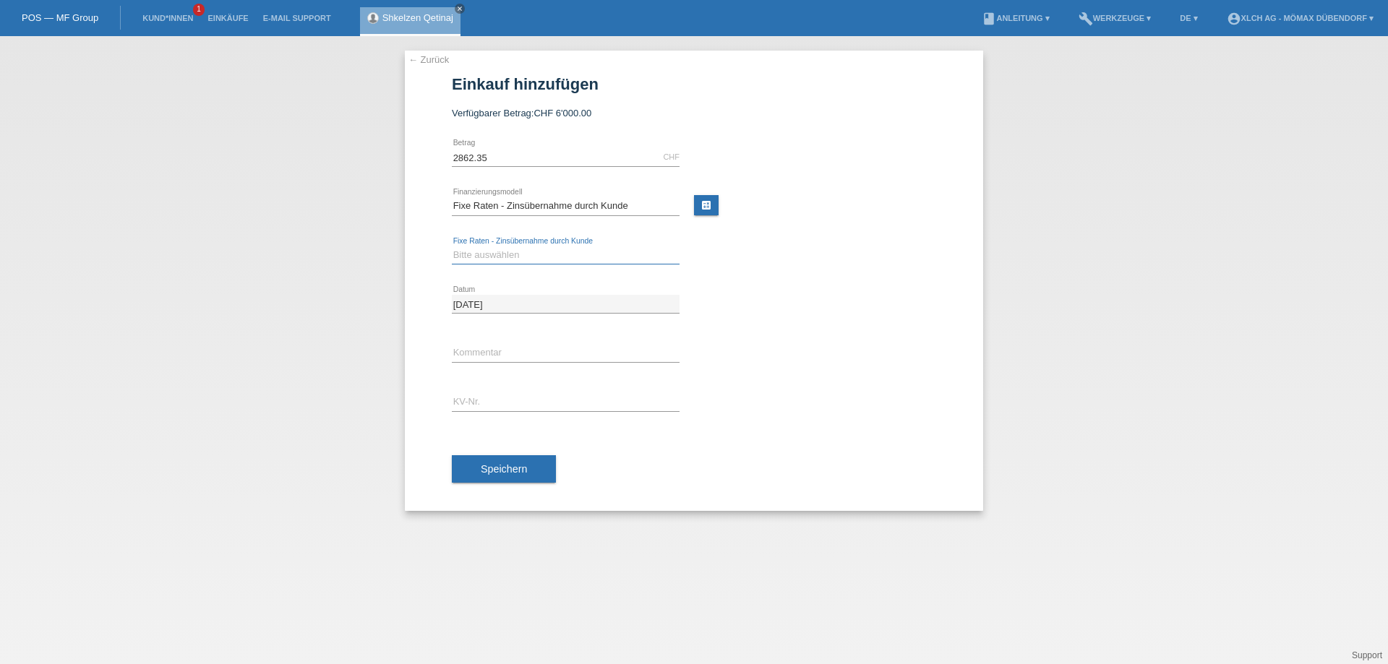
click at [522, 260] on select "Bitte auswählen 6 Raten 12 Raten 24 Raten 36 Raten" at bounding box center [566, 255] width 228 height 17
select select "324"
click at [452, 247] on select "Bitte auswählen 6 Raten 12 Raten 24 Raten 36 Raten" at bounding box center [566, 255] width 228 height 17
click at [824, 284] on div at bounding box center [823, 285] width 228 height 11
click at [514, 399] on input "text" at bounding box center [566, 402] width 228 height 18
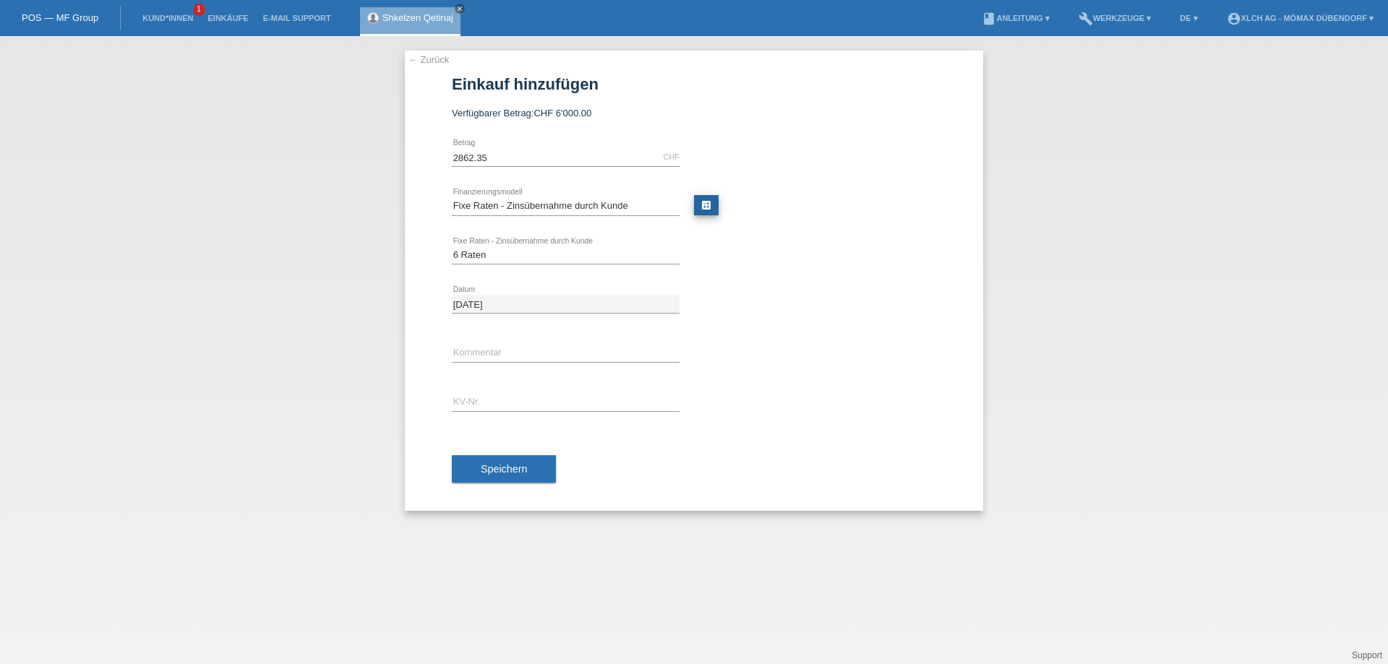
click at [717, 204] on link "calculate" at bounding box center [706, 205] width 25 height 20
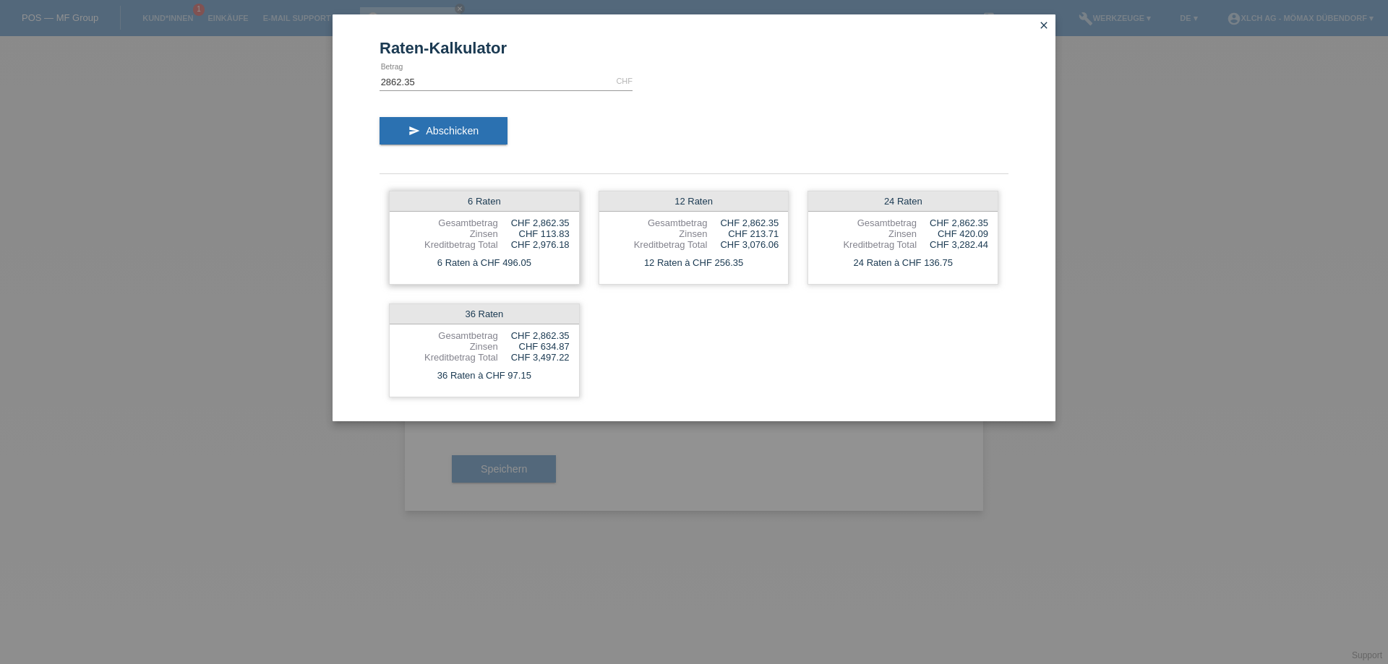
drag, startPoint x: 505, startPoint y: 265, endPoint x: 544, endPoint y: 266, distance: 39.1
click at [544, 266] on div "6 Raten à CHF 496.05" at bounding box center [484, 263] width 189 height 19
drag, startPoint x: 551, startPoint y: 234, endPoint x: 573, endPoint y: 234, distance: 21.7
click at [573, 234] on div "6 Raten Gesamtbetrag CHF 2,862.35 Zinsen CHF 113.83 Kreditbetrag Total CHF 2,97…" at bounding box center [484, 238] width 191 height 94
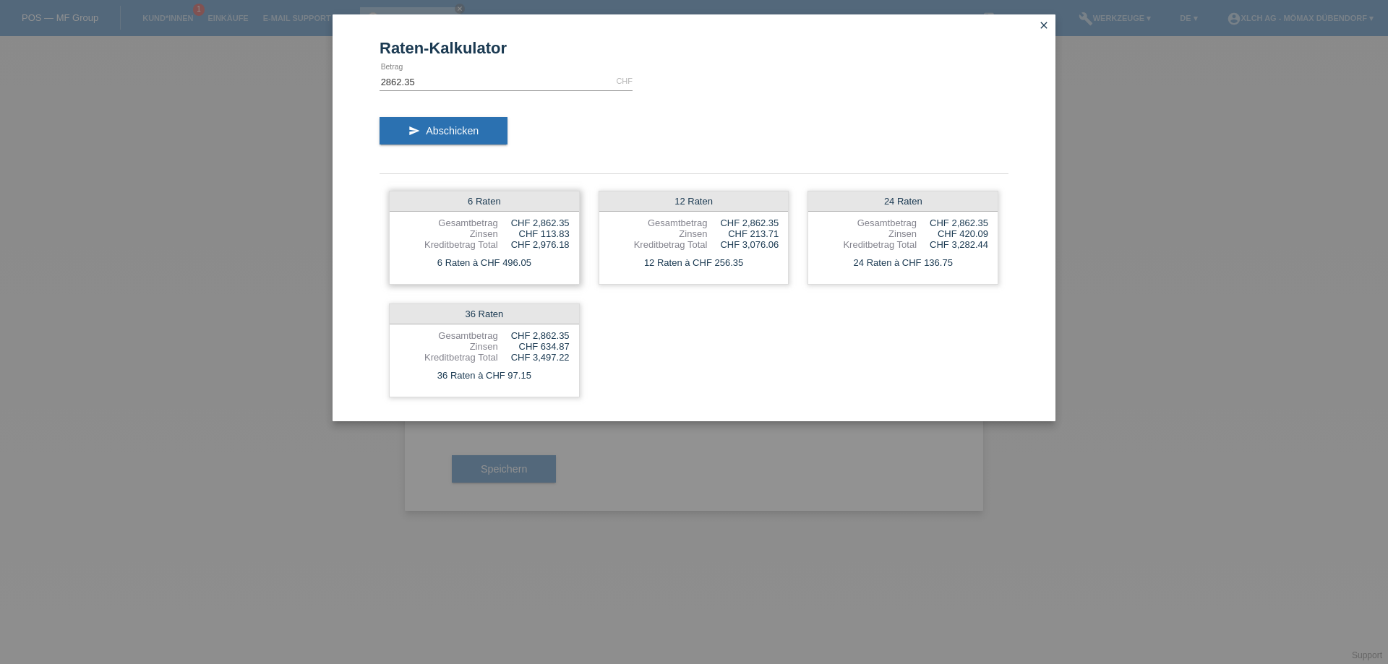
click at [573, 234] on div "6 Raten Gesamtbetrag CHF 2,862.35 Zinsen CHF 113.83 Kreditbetrag Total CHF 2,97…" at bounding box center [484, 238] width 191 height 94
click at [1044, 23] on icon "close" at bounding box center [1044, 26] width 12 height 12
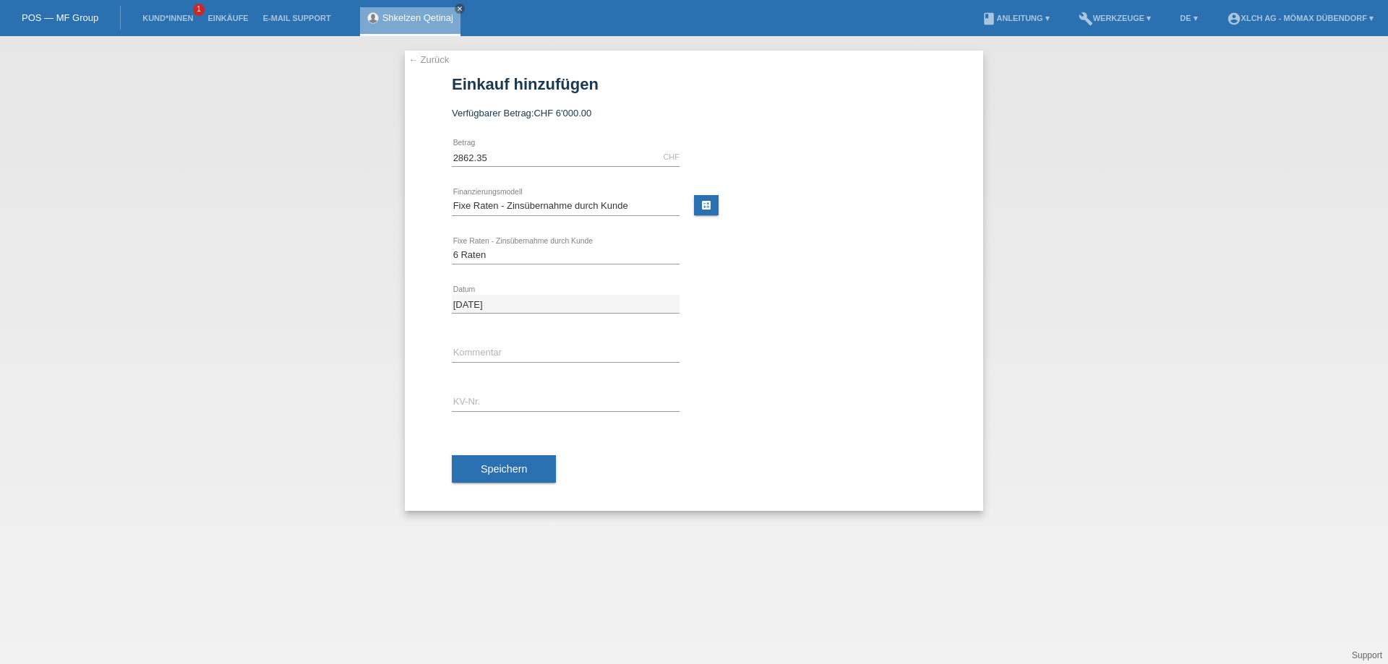
click at [506, 389] on div "error KV-Nr." at bounding box center [566, 402] width 228 height 49
click at [513, 399] on input "text" at bounding box center [566, 402] width 228 height 18
type input "DDNDZ6"
click at [502, 475] on button "Speichern" at bounding box center [504, 469] width 104 height 27
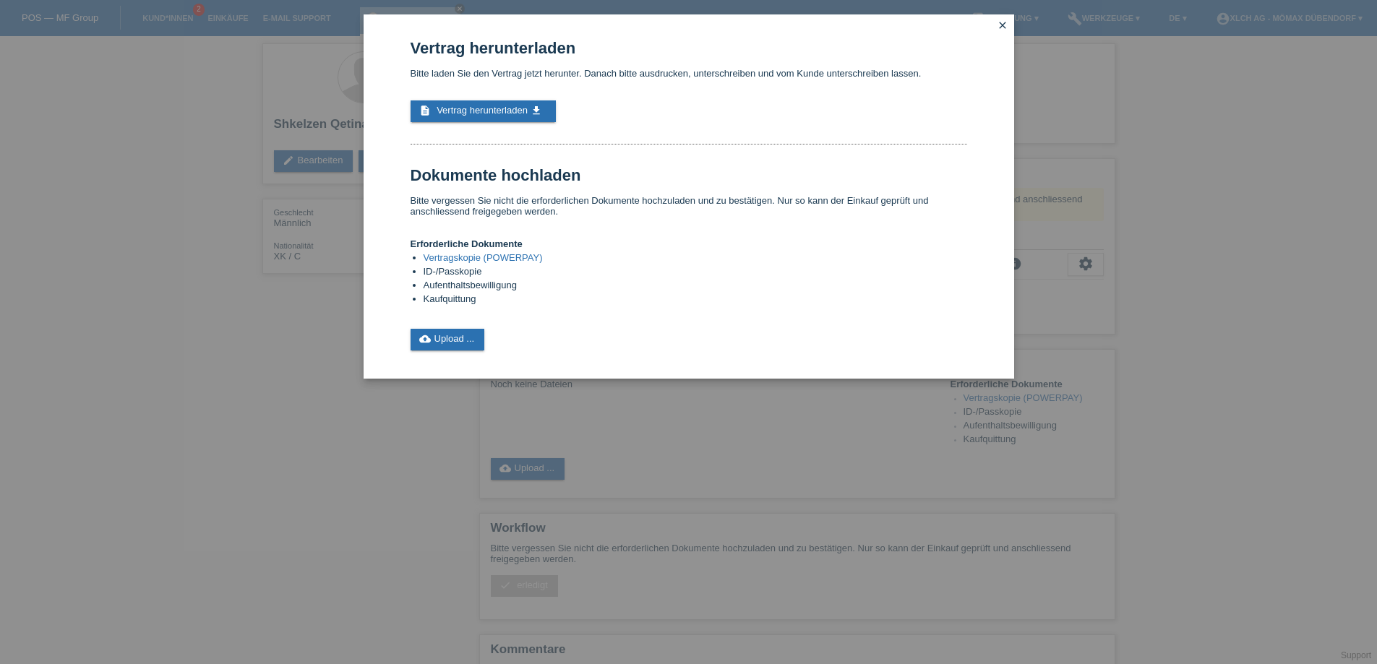
click at [469, 112] on span "Vertrag herunterladen" at bounding box center [482, 110] width 91 height 11
click at [424, 343] on icon "cloud_upload" at bounding box center [425, 339] width 12 height 12
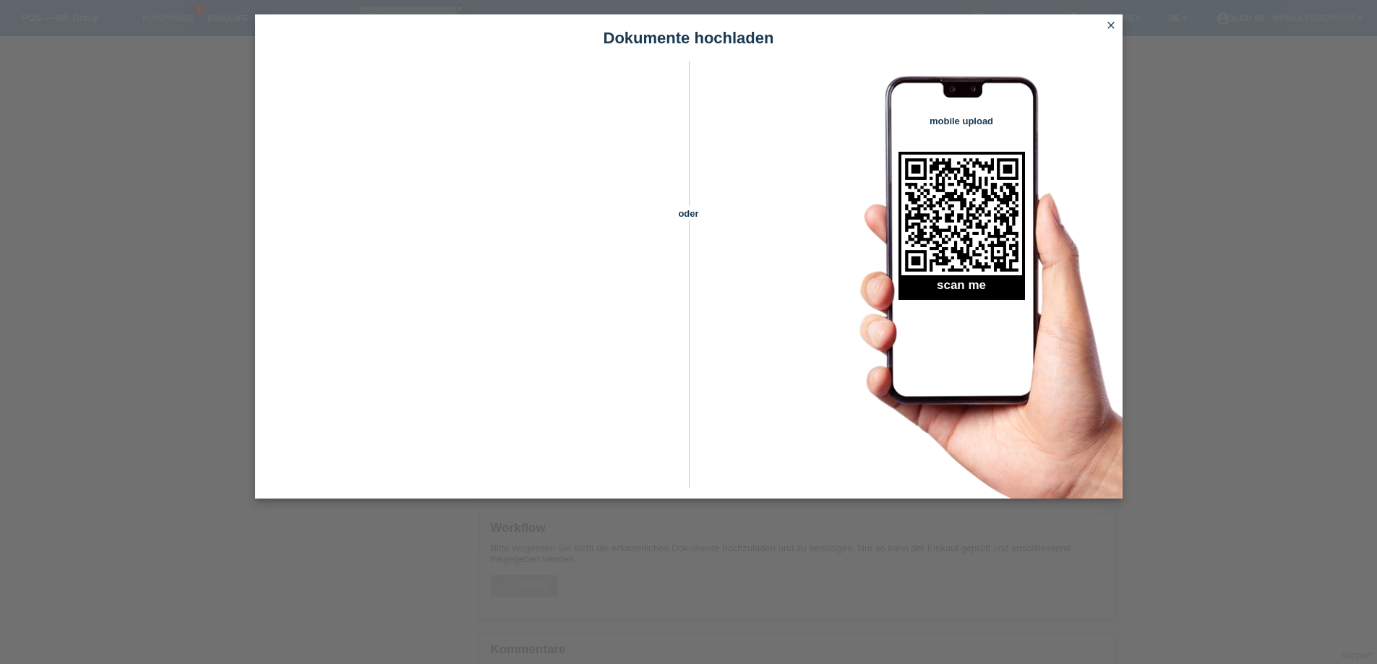
click at [1111, 30] on icon "close" at bounding box center [1112, 26] width 12 height 12
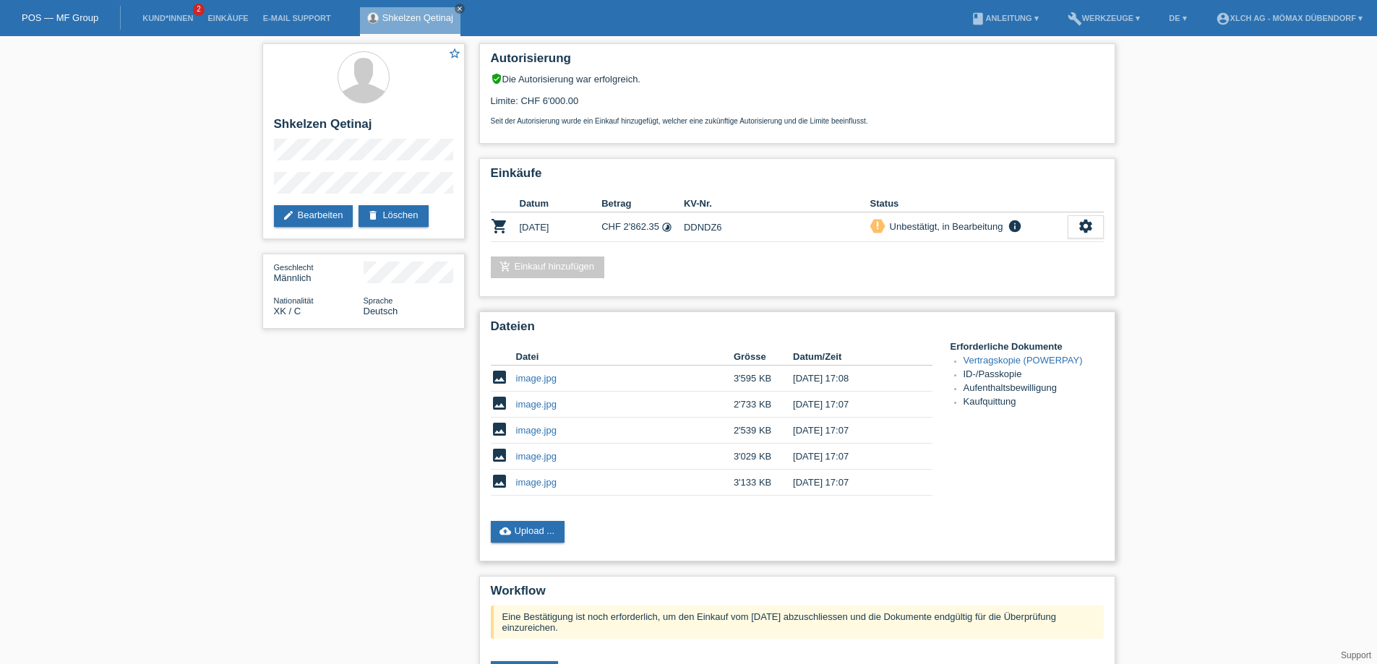
scroll to position [152, 0]
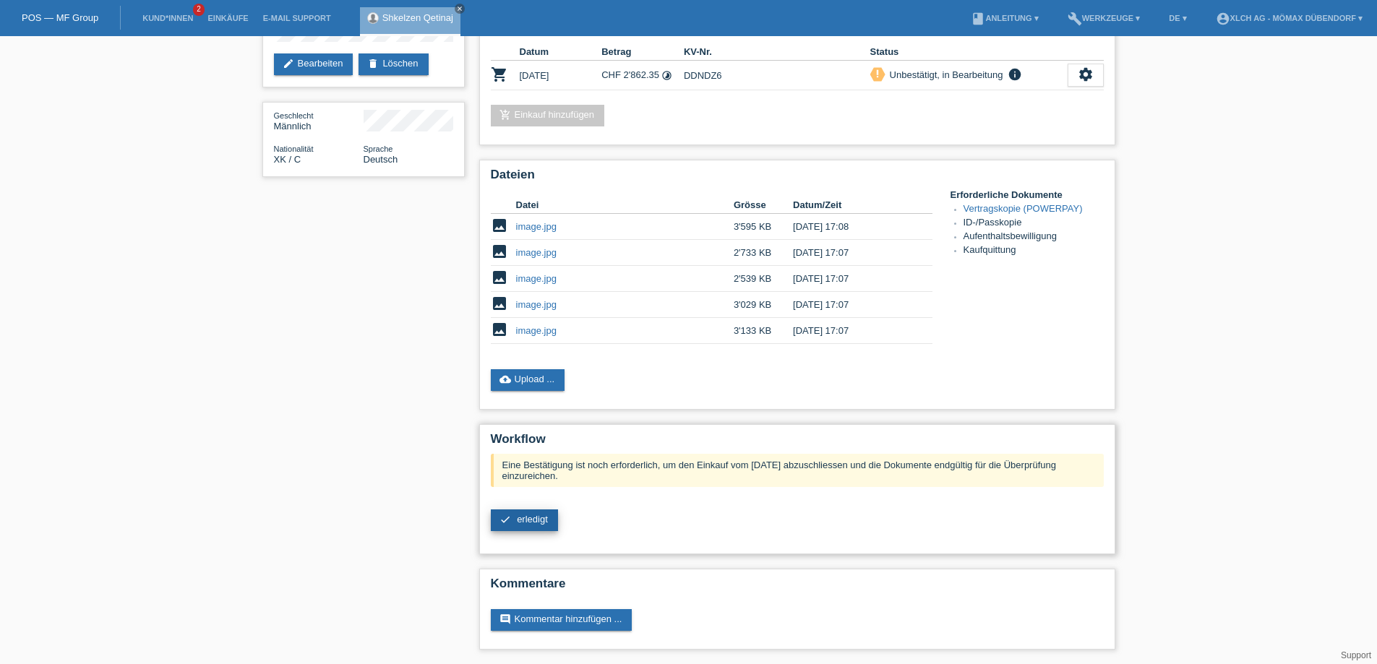
click at [524, 523] on span "erledigt" at bounding box center [532, 519] width 31 height 11
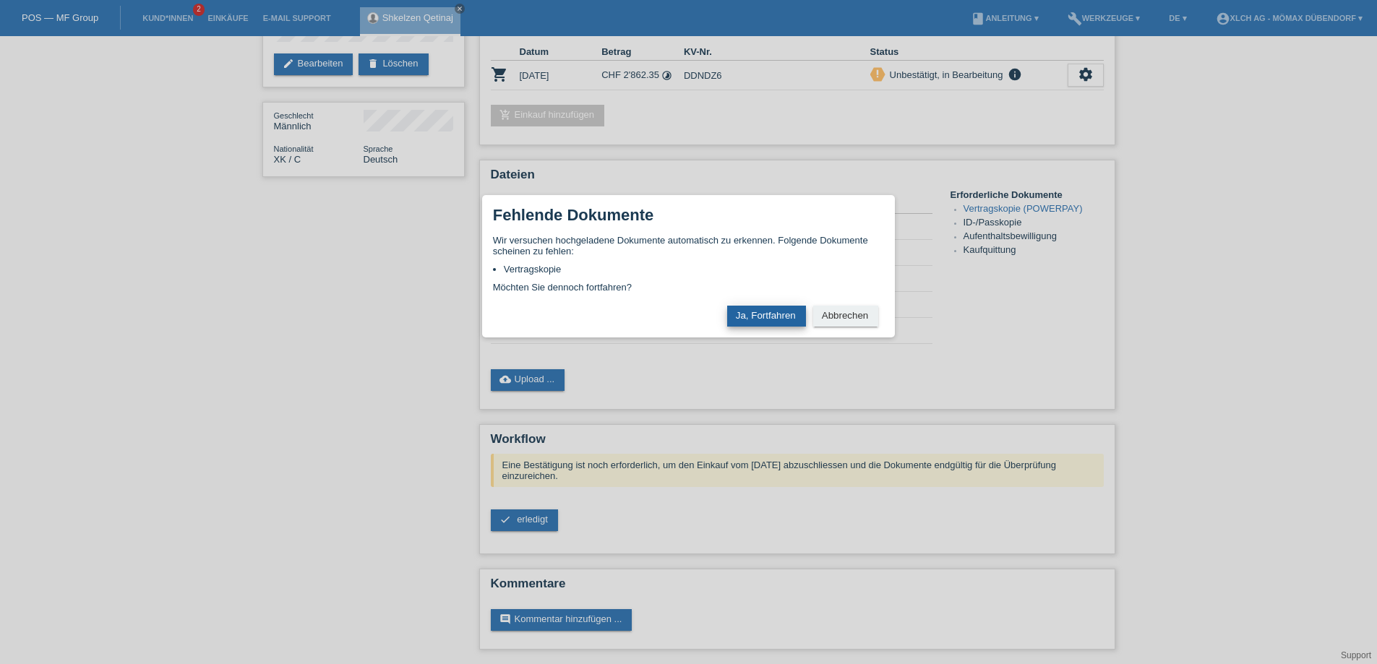
click at [756, 315] on button "Ja, Fortfahren" at bounding box center [766, 316] width 79 height 21
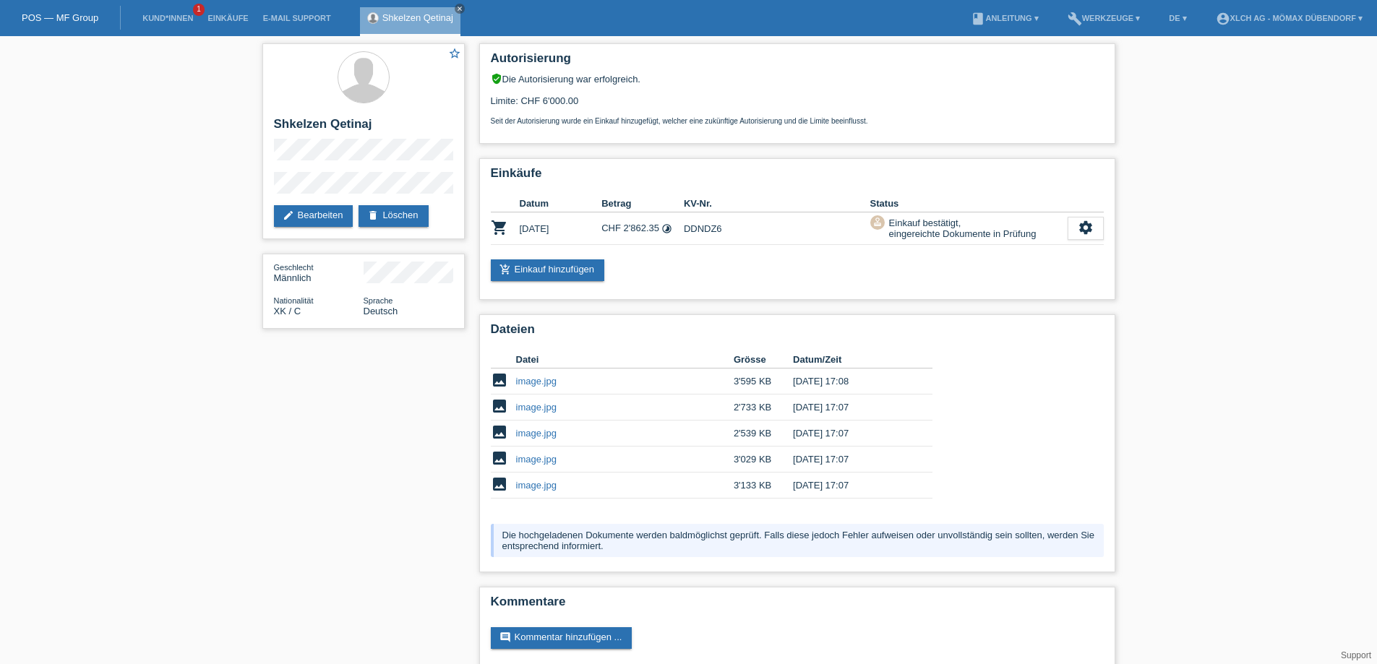
scroll to position [18, 0]
